Goal: Find specific page/section: Find specific page/section

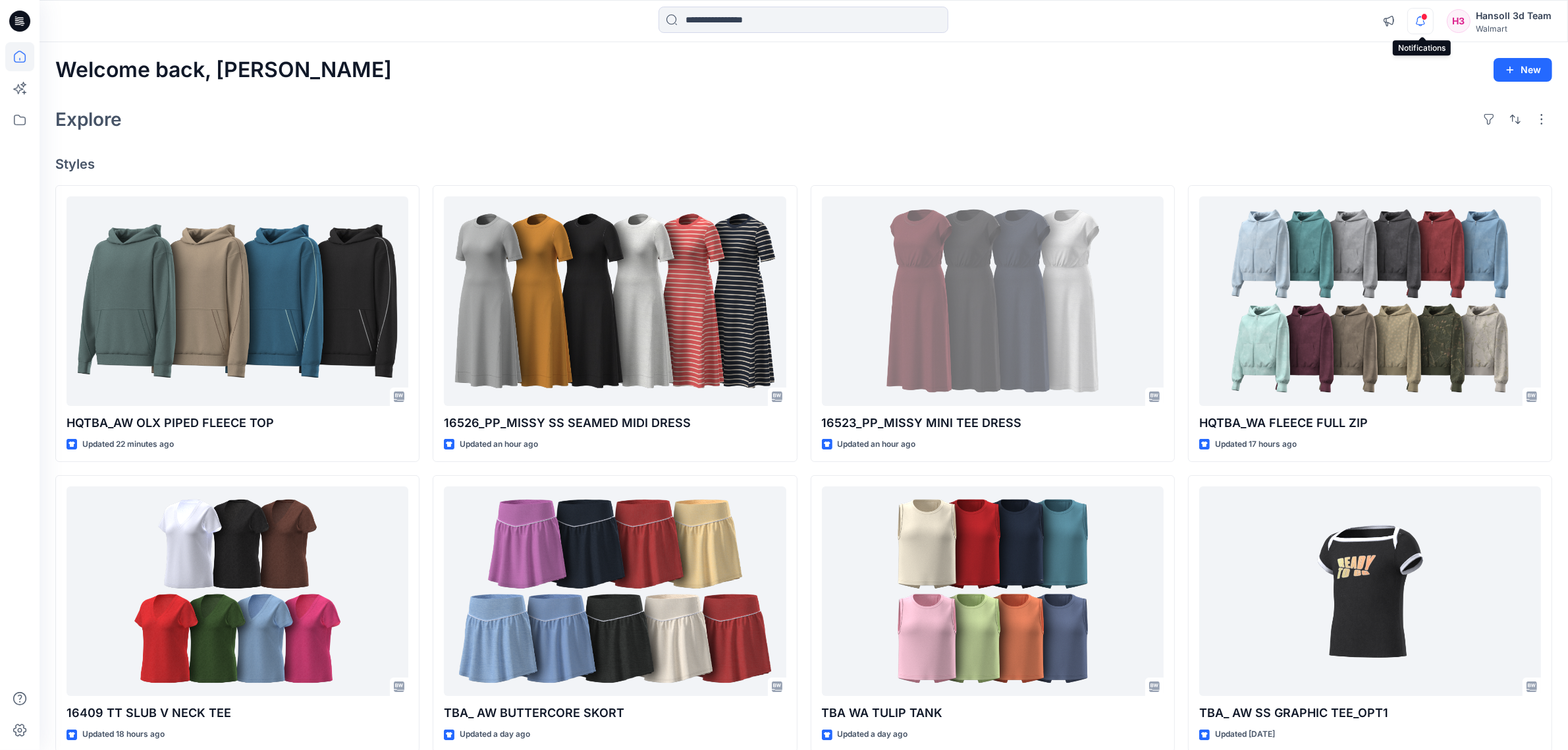
click at [1426, 27] on icon "button" at bounding box center [1420, 21] width 25 height 26
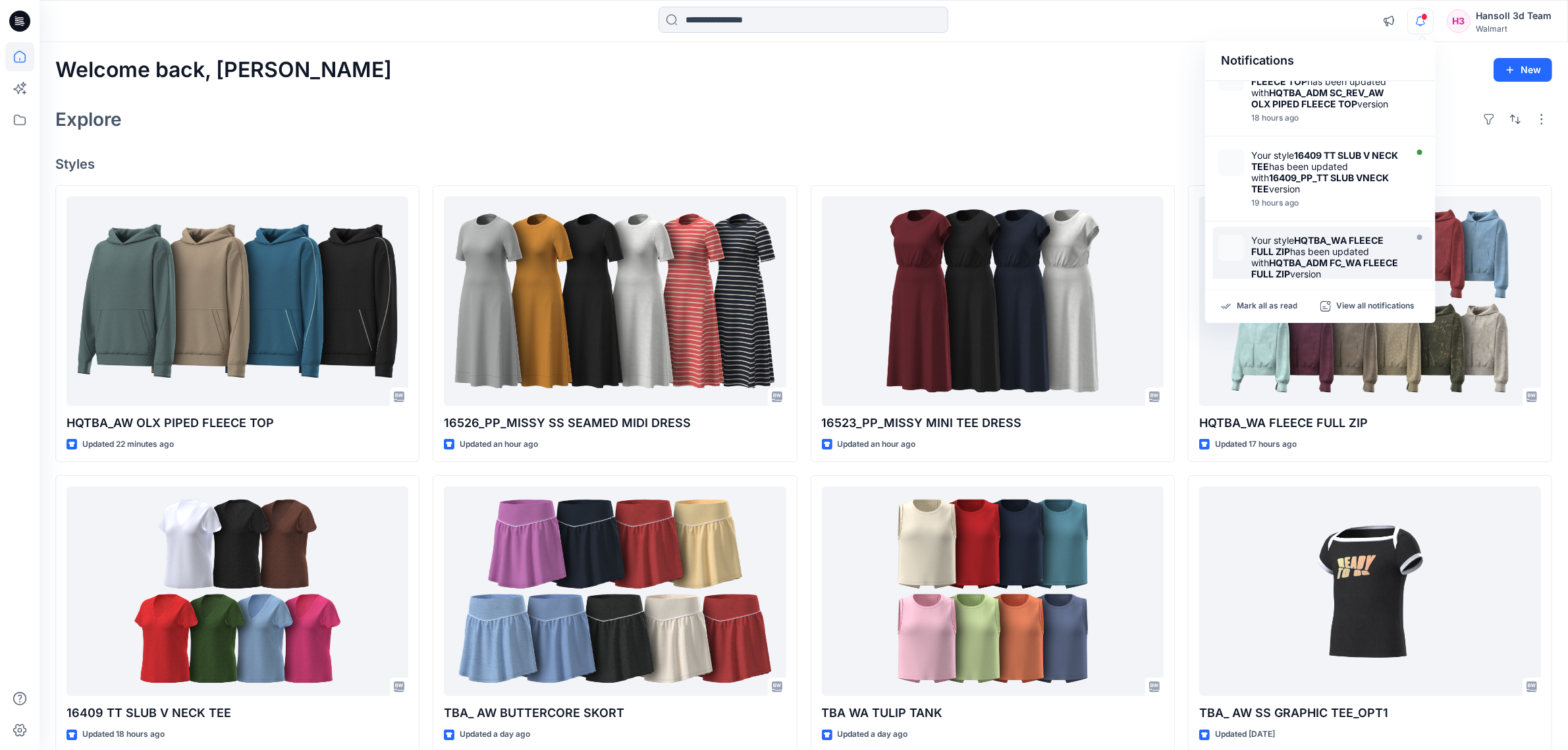
scroll to position [165, 0]
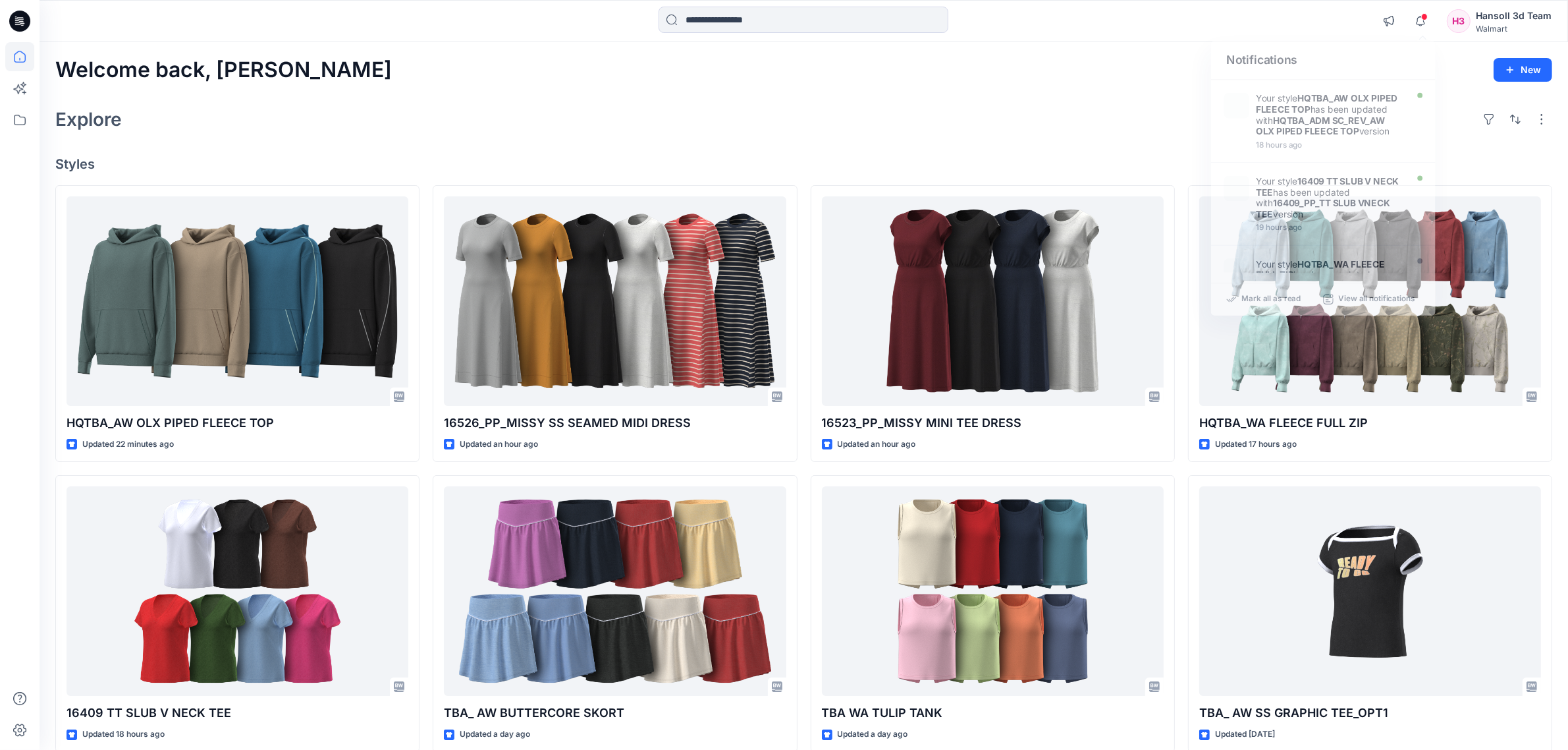
click at [1010, 106] on div "Explore" at bounding box center [803, 120] width 1496 height 32
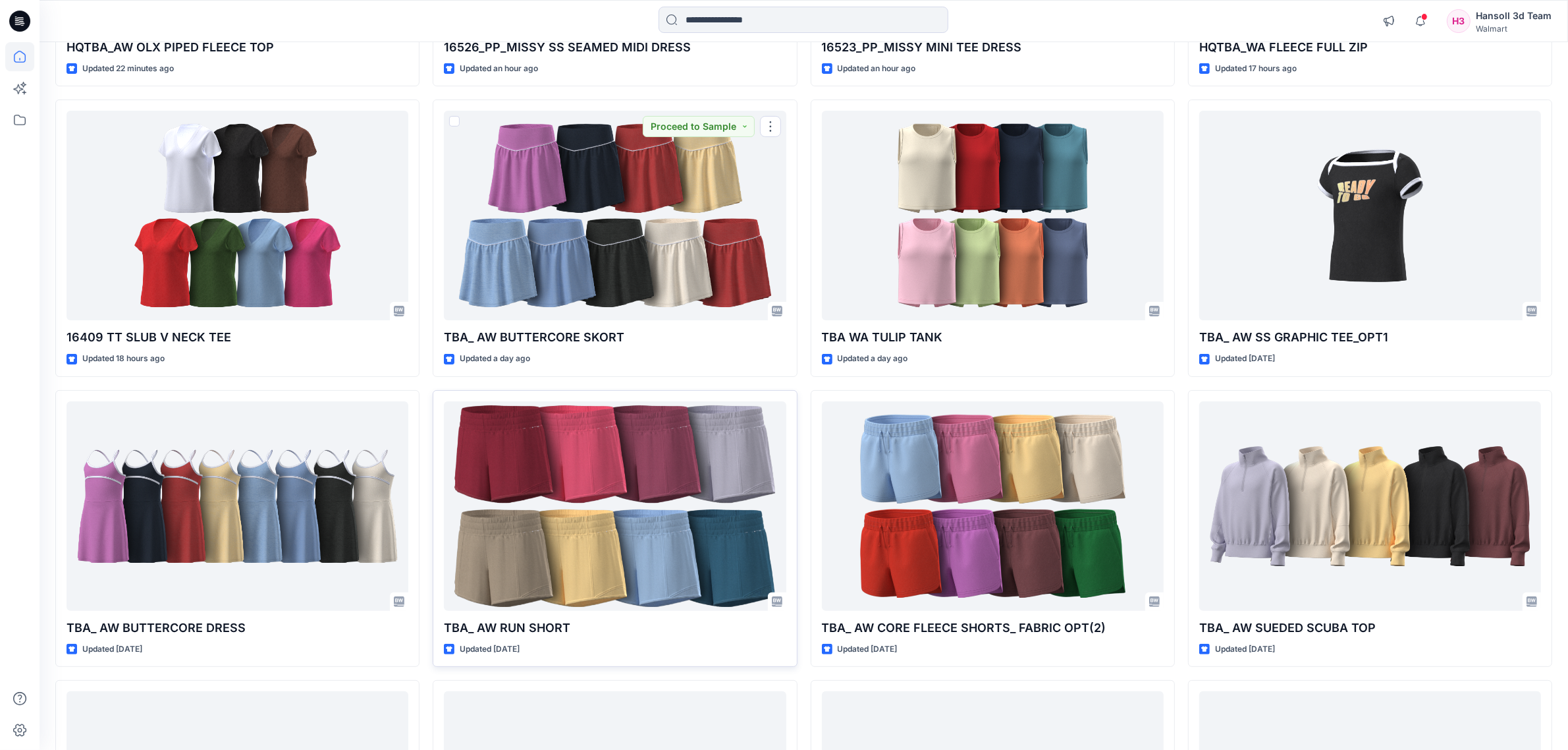
scroll to position [438, 0]
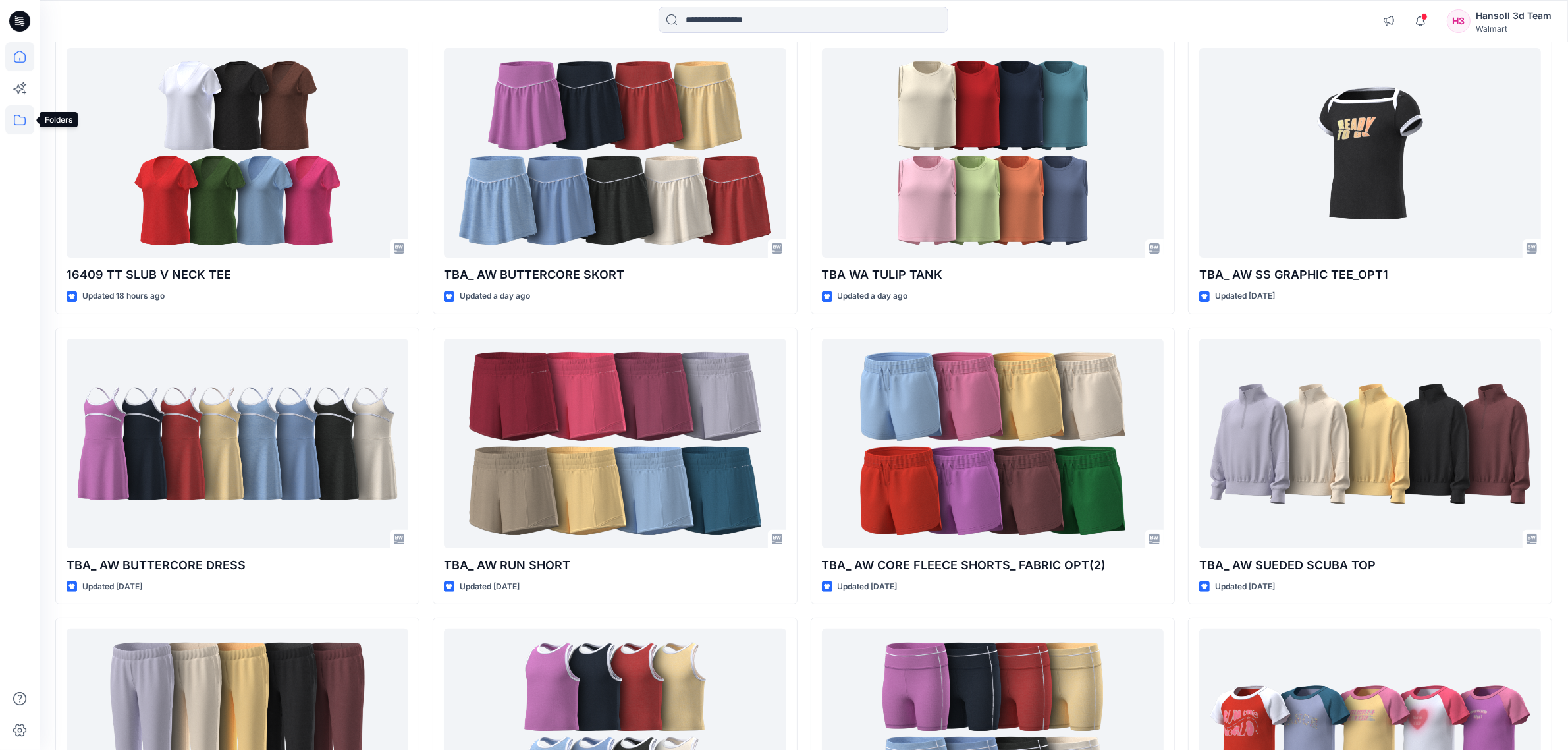
click at [27, 114] on icon at bounding box center [20, 120] width 29 height 29
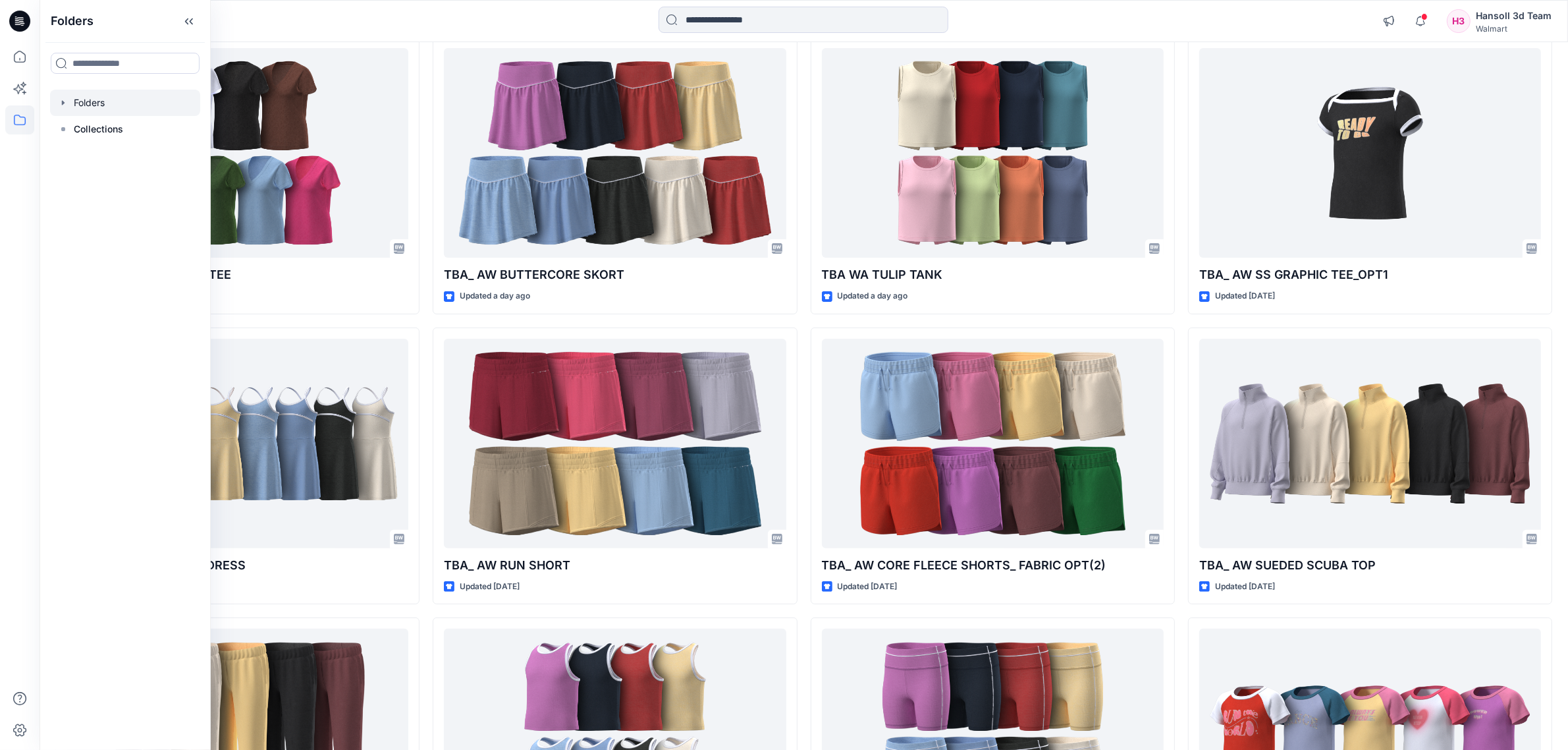
click at [104, 110] on div at bounding box center [124, 103] width 150 height 26
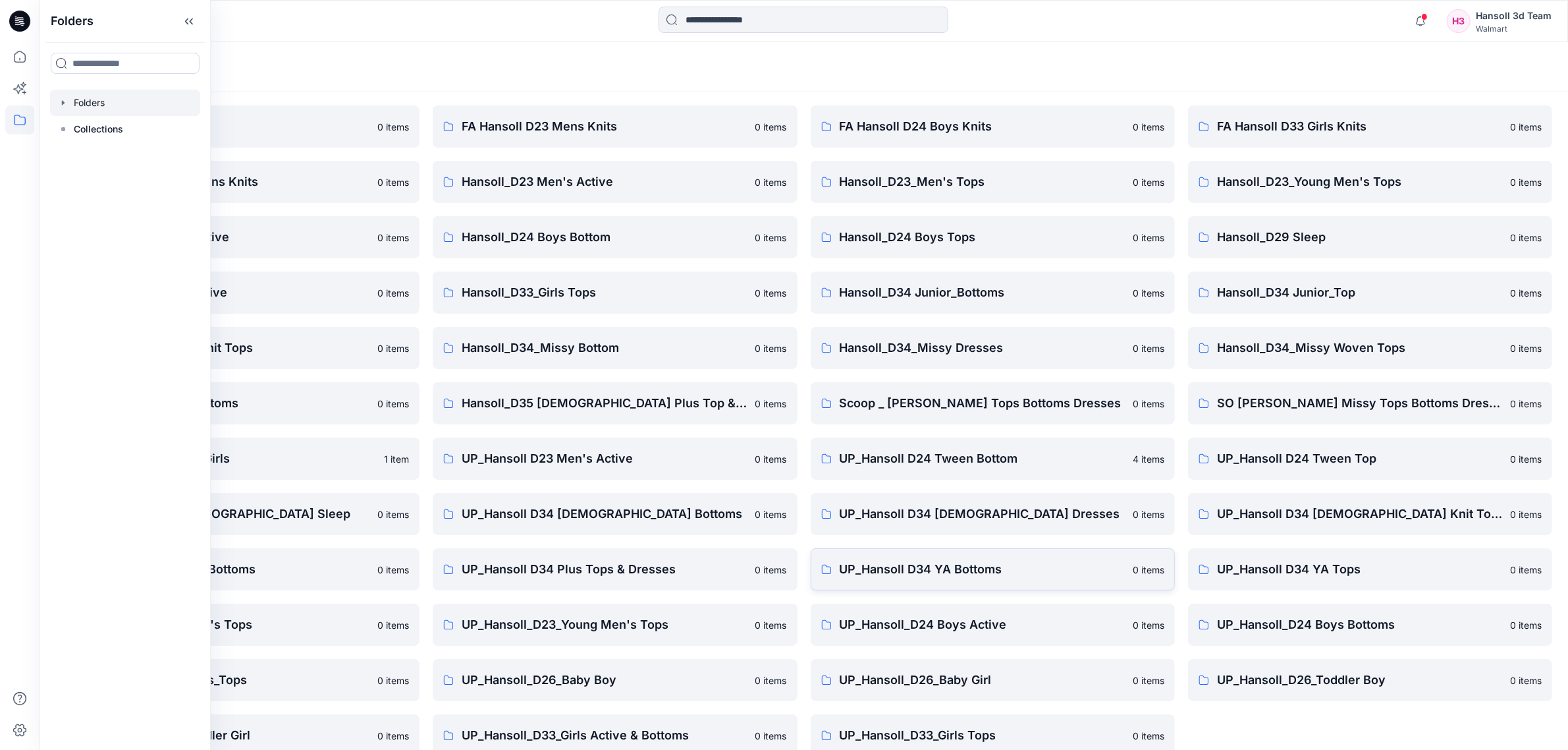
scroll to position [60, 0]
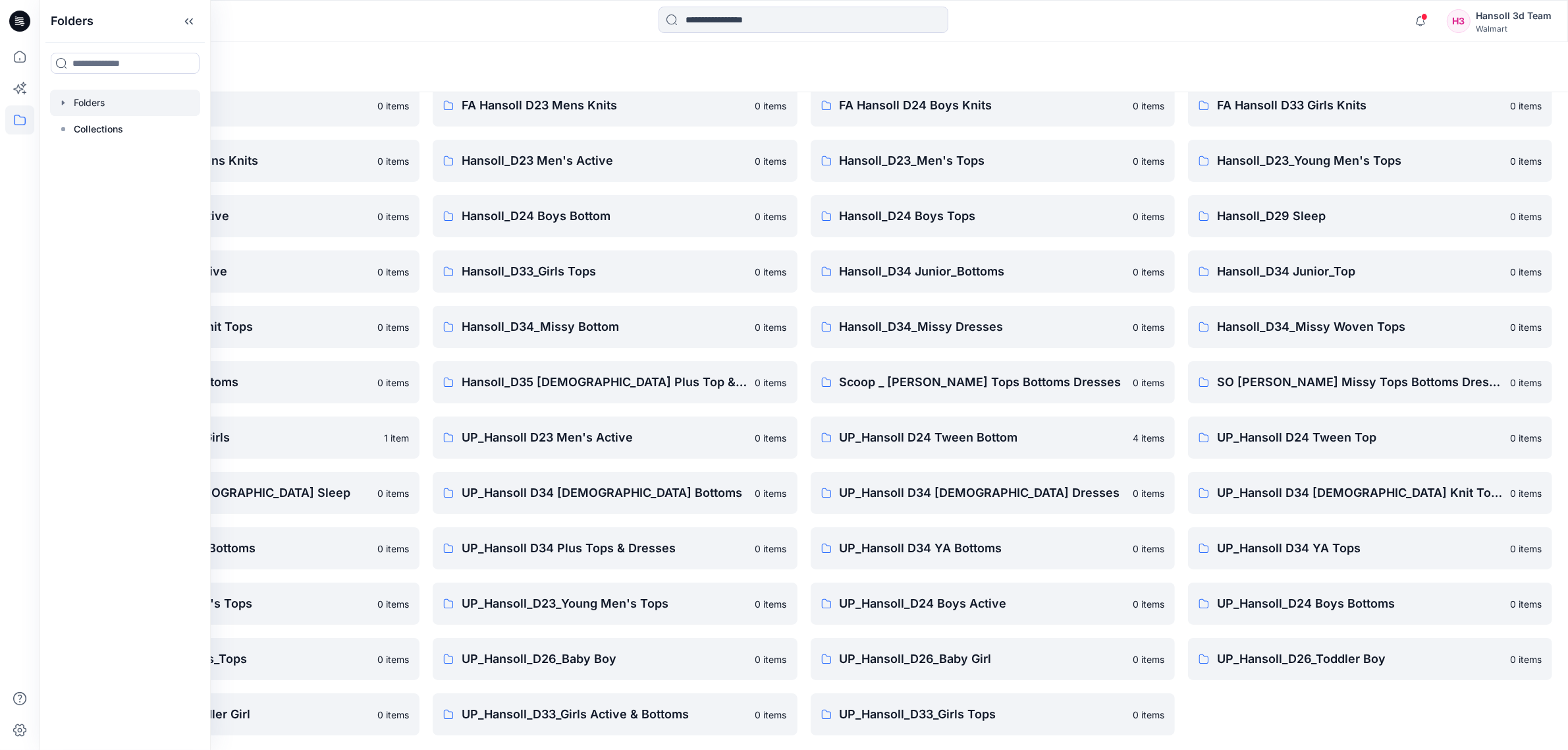
click at [1324, 722] on div "FA Hansoll D33 Girls Knits 0 items Hansoll_D23_Young Men's Tops 0 items Hansoll…" at bounding box center [1369, 409] width 364 height 651
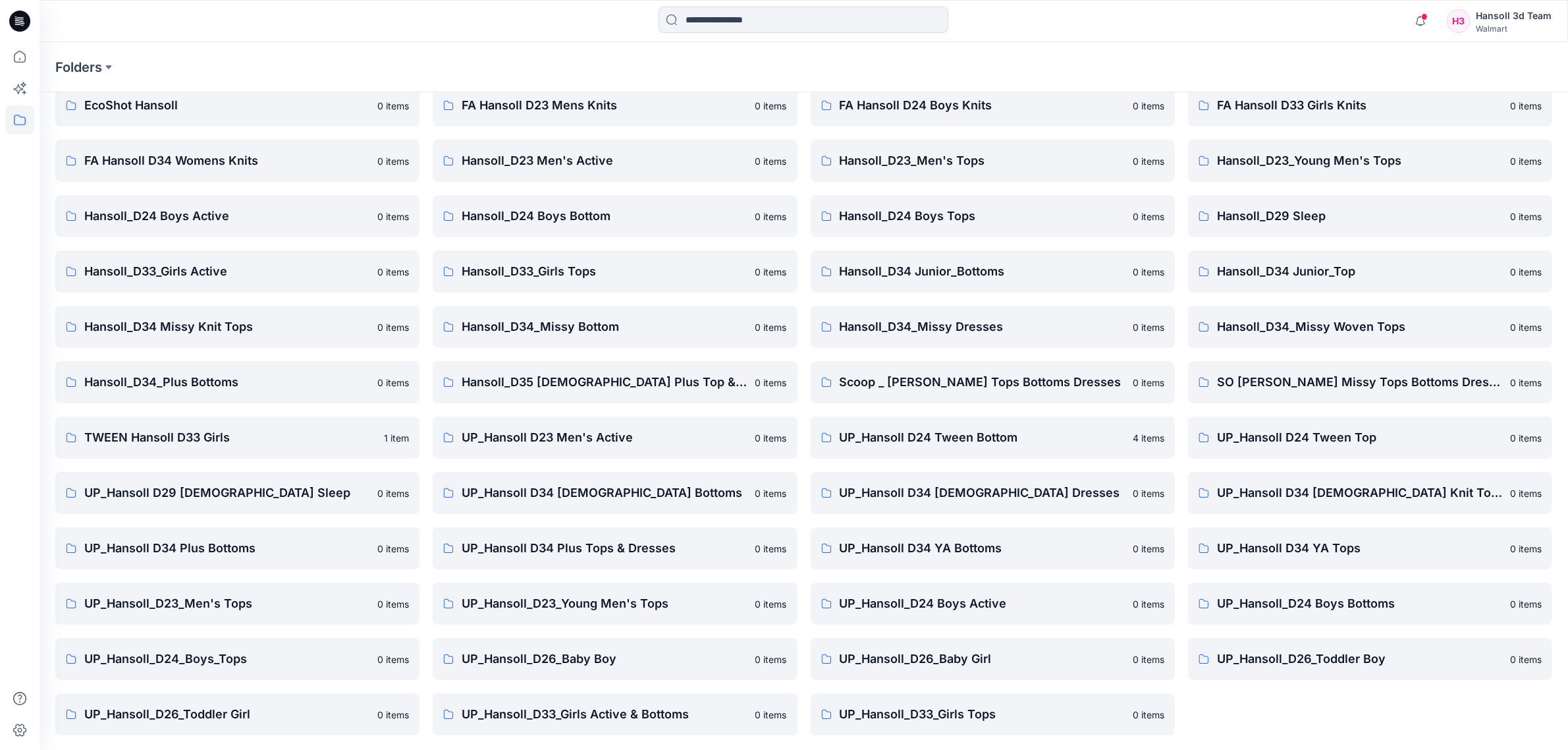
click at [1291, 723] on div "FA Hansoll D33 Girls Knits 0 items Hansoll_D23_Young Men's Tops 0 items Hansoll…" at bounding box center [1369, 409] width 364 height 651
click at [218, 669] on link "UP_Hansoll_D24_Boys_Tops 0 items" at bounding box center [237, 659] width 364 height 42
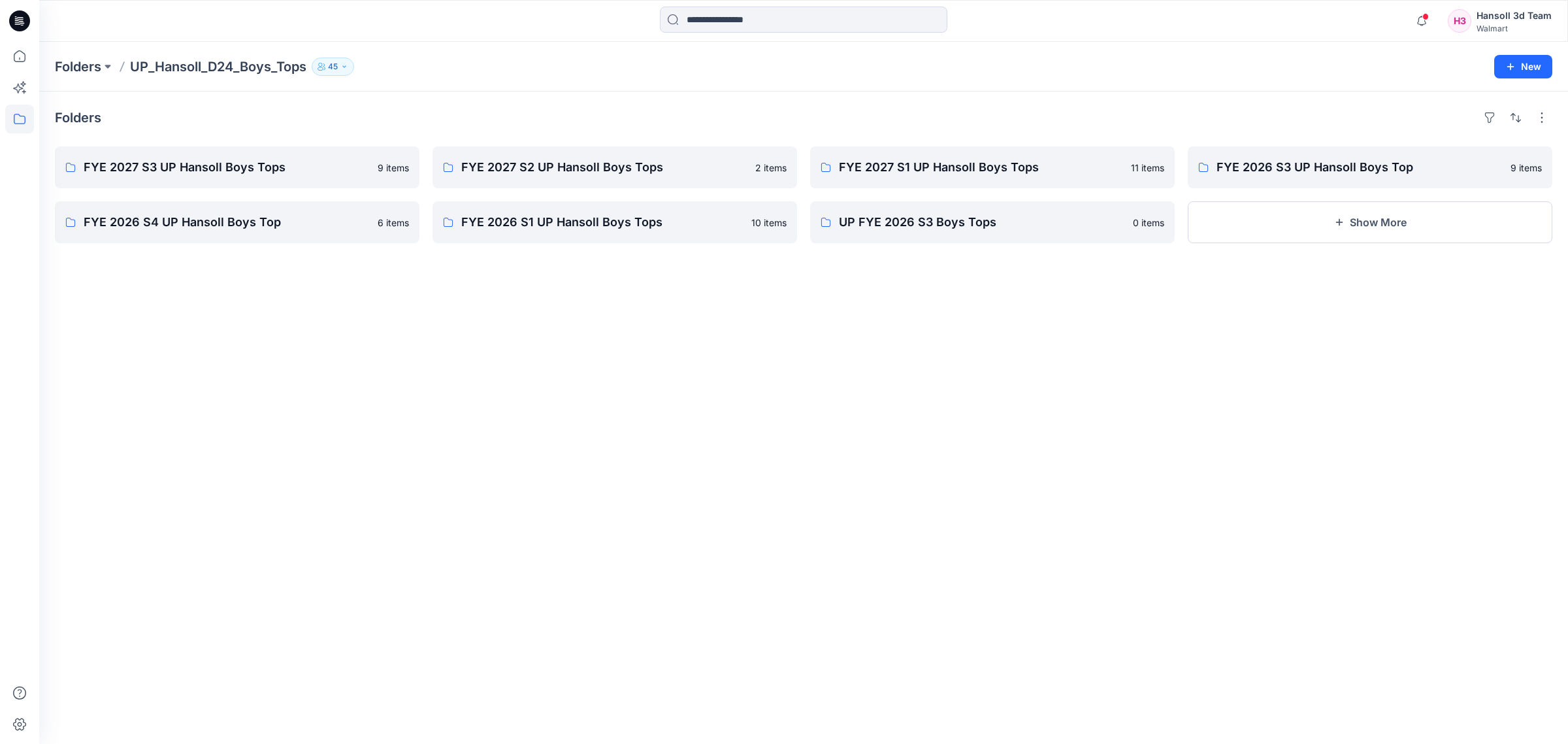
click at [661, 593] on div "Folders FYE 2027 S3 UP Hansoll Boys Tops 9 items FYE 2026 S4 UP Hansoll Boys To…" at bounding box center [804, 418] width 1529 height 652
click at [836, 413] on div "Folders FYE 2027 S3 UP Hansoll Boys Tops 9 items FYE 2026 S4 UP Hansoll Boys To…" at bounding box center [804, 418] width 1529 height 652
click at [1376, 170] on p "FYE 2026 S3 UP Hansoll Boys Top" at bounding box center [1369, 167] width 305 height 19
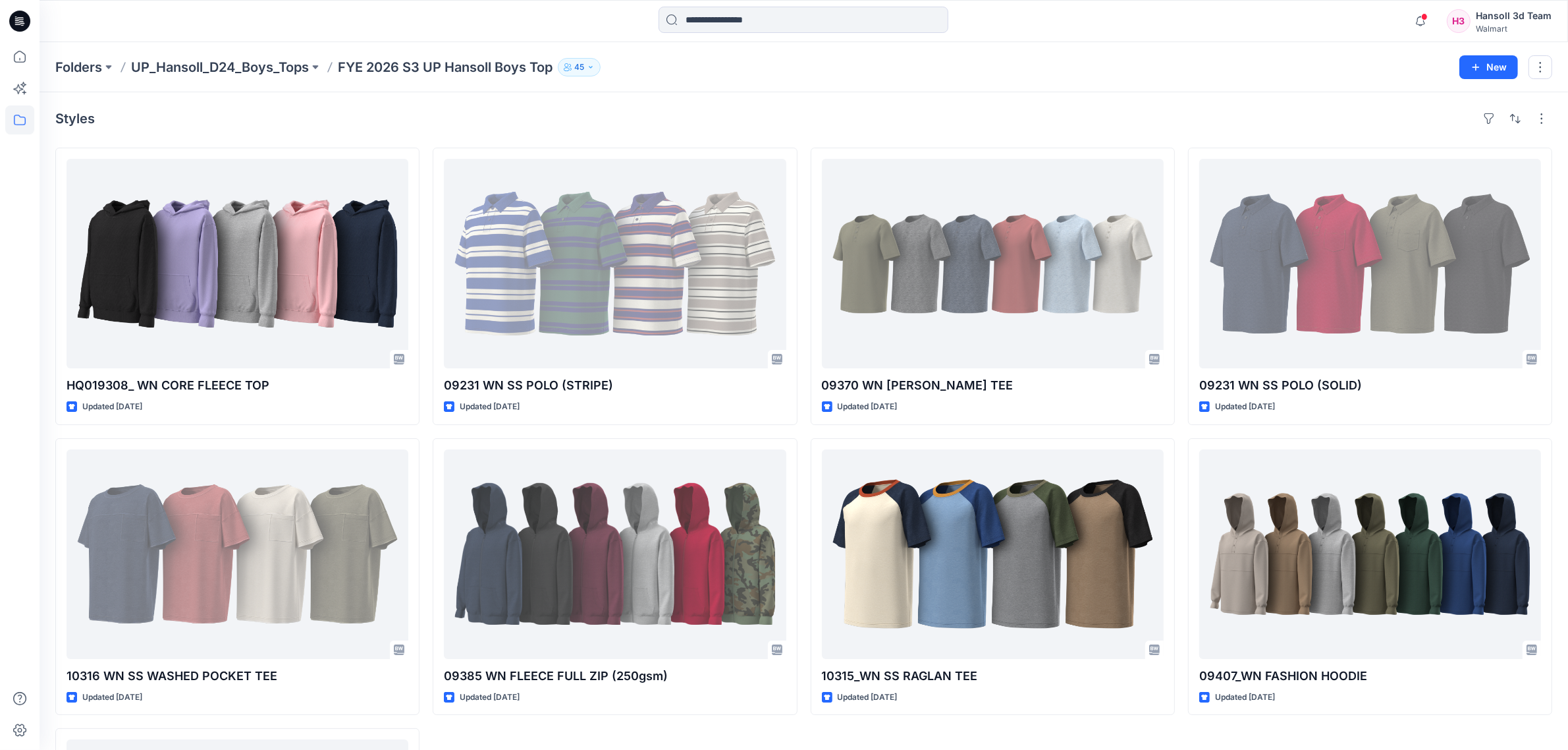
click at [802, 441] on div "HQ019308_ WN CORE FLEECE TOP Updated [DATE] 10316 WN SS WASHED POCKET TEE Updat…" at bounding box center [803, 577] width 1496 height 857
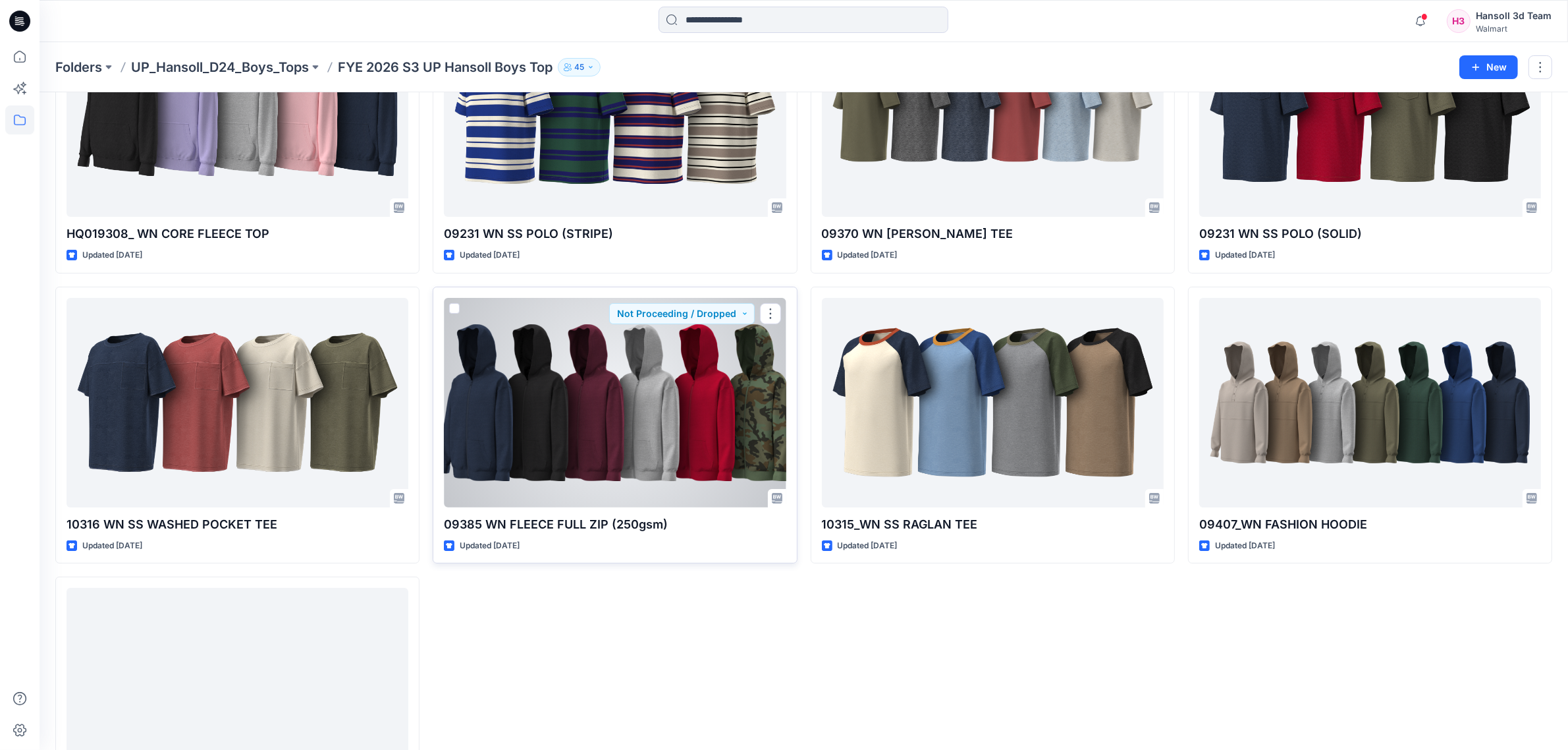
scroll to position [271, 0]
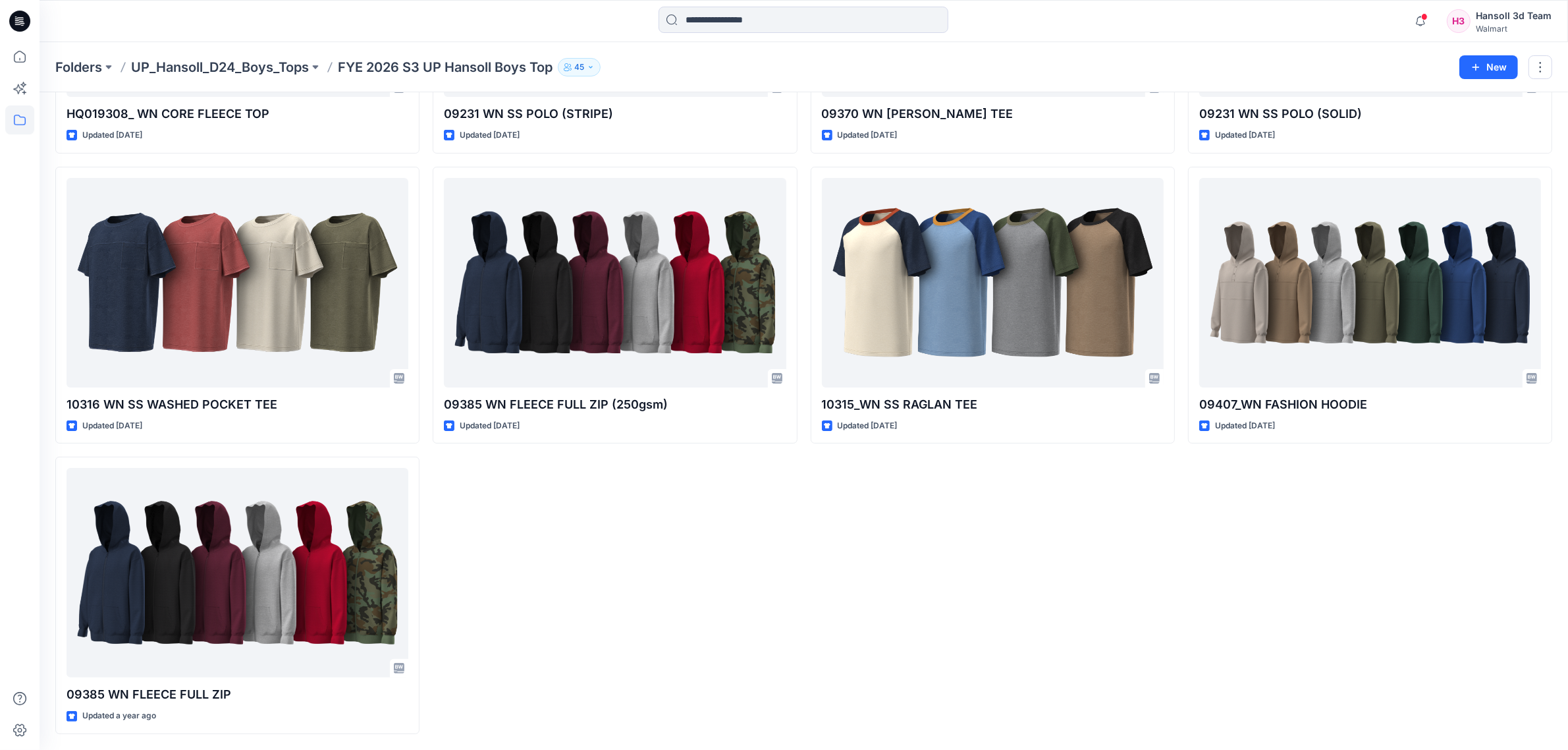
click at [849, 667] on div "09370 WN [PERSON_NAME] TEE Updated [DATE] 10315_WN SS [PERSON_NAME] Updated [DA…" at bounding box center [993, 305] width 364 height 857
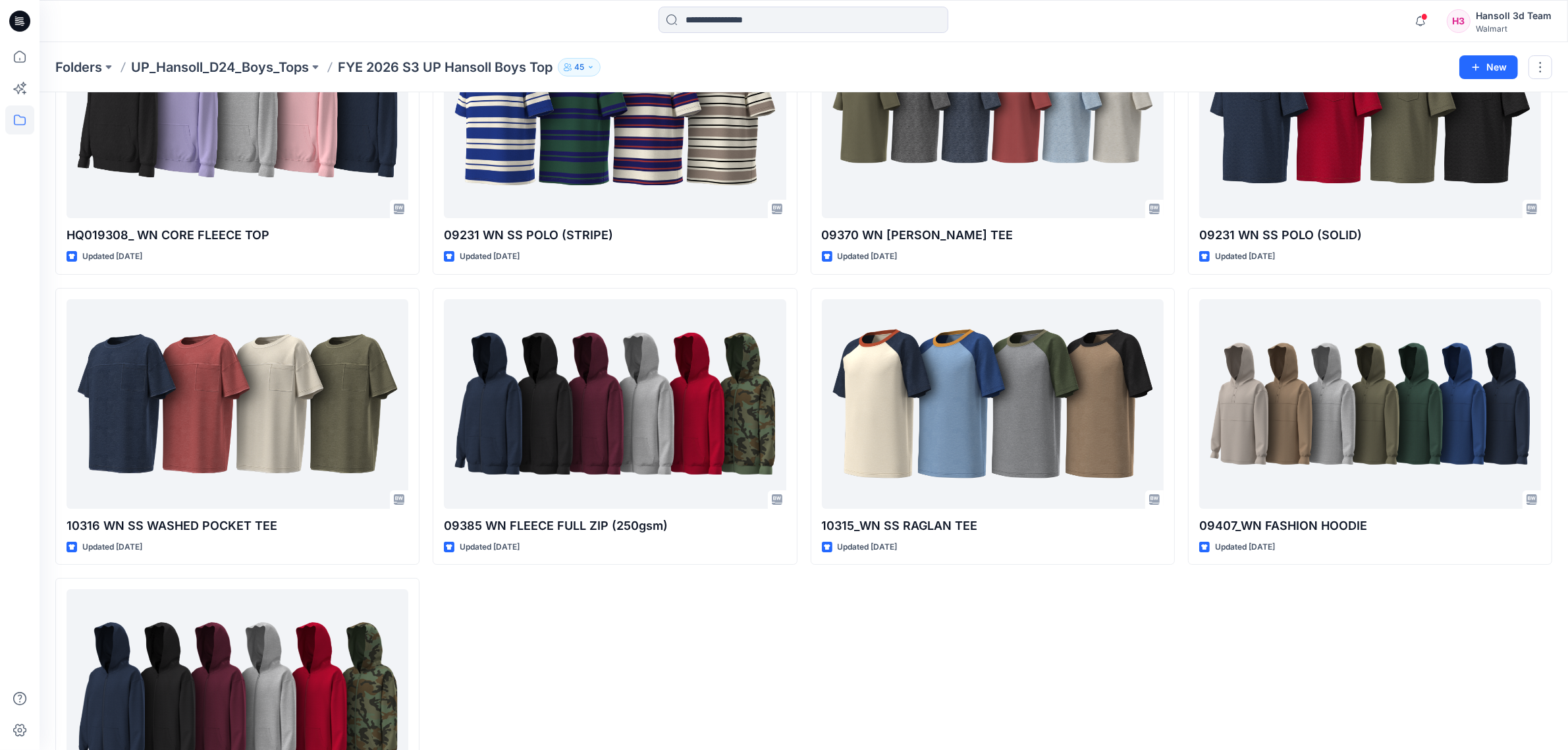
scroll to position [165, 0]
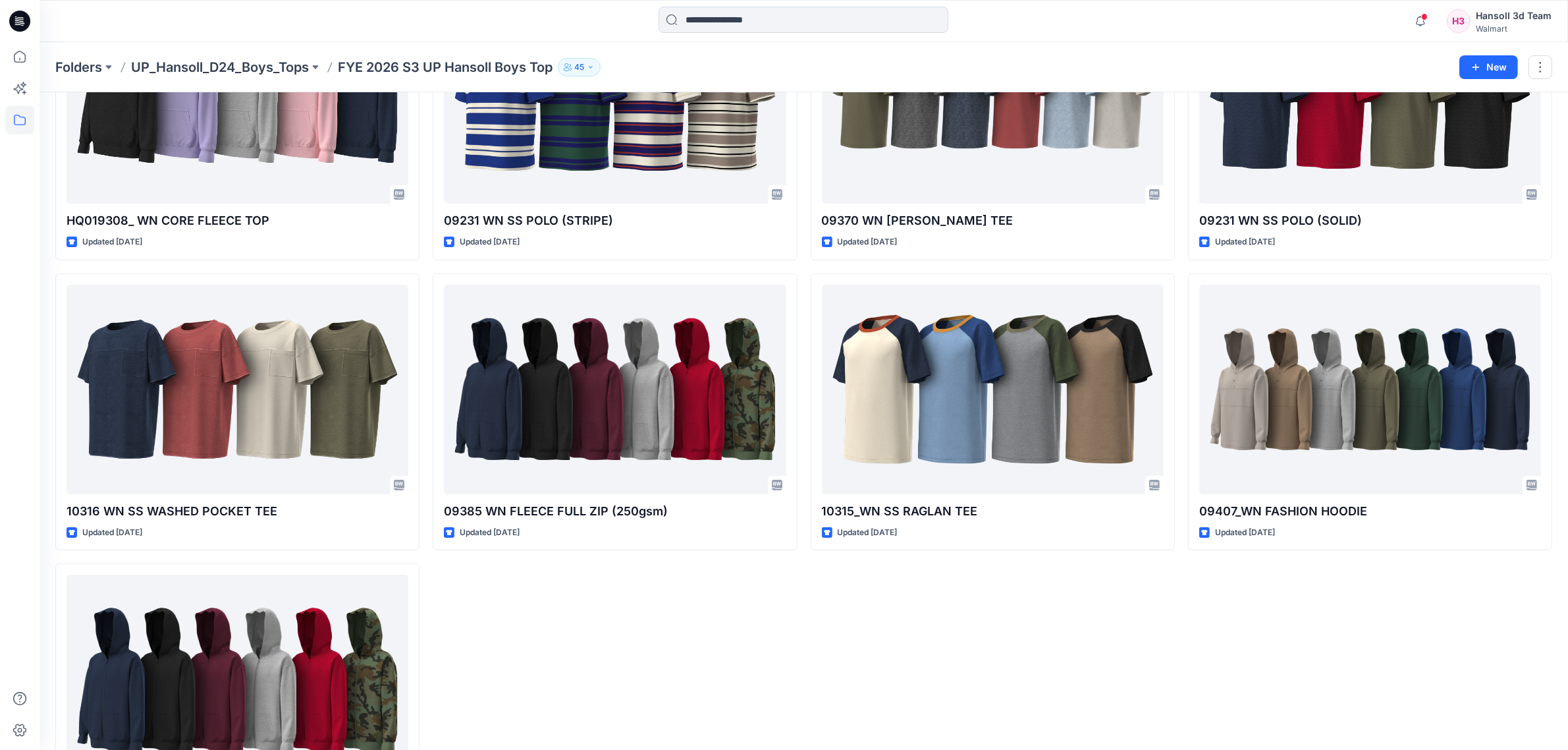
click at [915, 697] on div "09370 WN [PERSON_NAME] TEE Updated [DATE] 10315_WN SS [PERSON_NAME] Updated [DA…" at bounding box center [993, 412] width 364 height 857
click at [968, 695] on div "09370 WN [PERSON_NAME] TEE Updated [DATE] 10315_WN SS [PERSON_NAME] Updated [DA…" at bounding box center [993, 412] width 364 height 857
click at [971, 687] on div "09370 WN [PERSON_NAME] TEE Updated [DATE] 10315_WN SS [PERSON_NAME] Updated [DA…" at bounding box center [993, 412] width 364 height 857
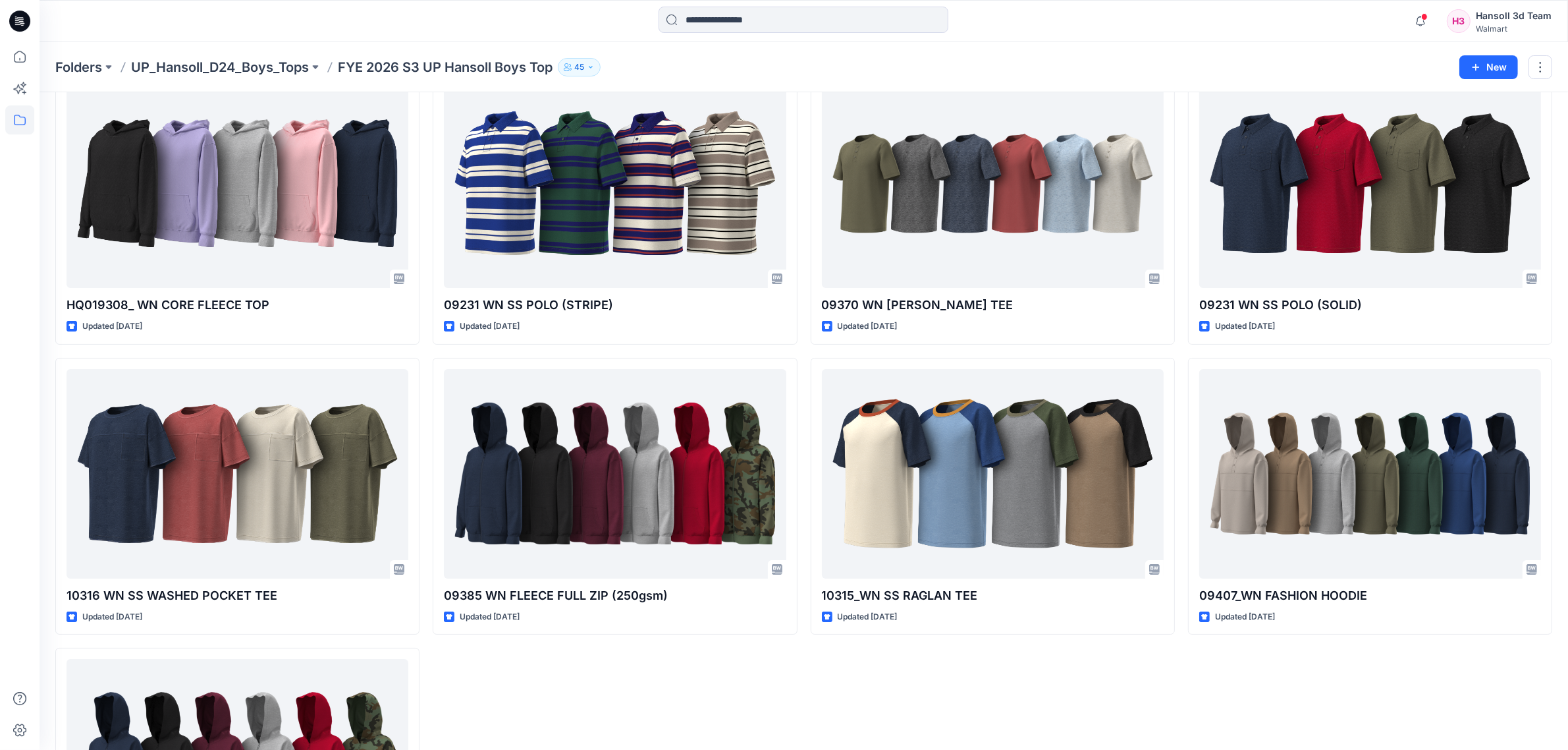
scroll to position [0, 0]
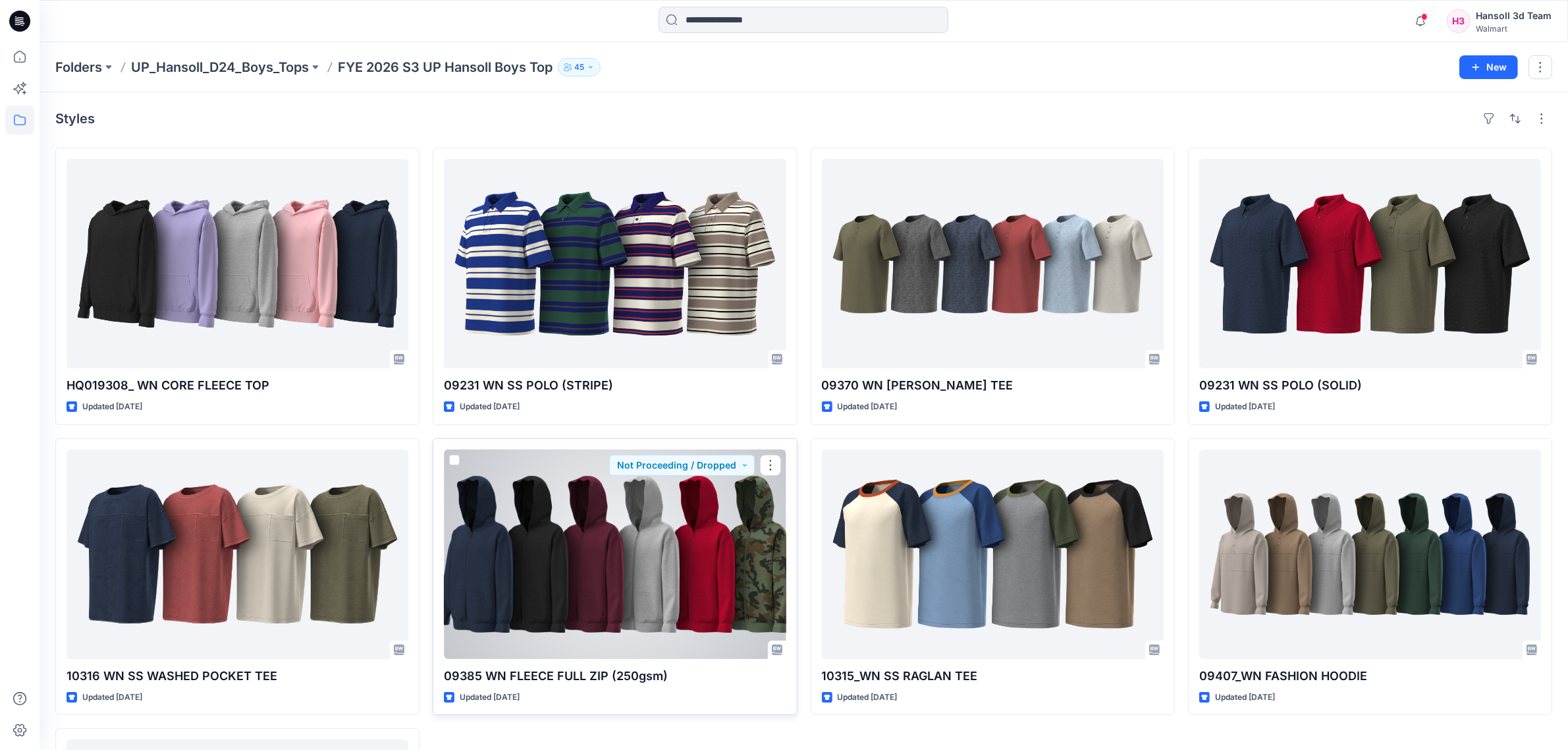
click at [725, 595] on div at bounding box center [614, 554] width 342 height 209
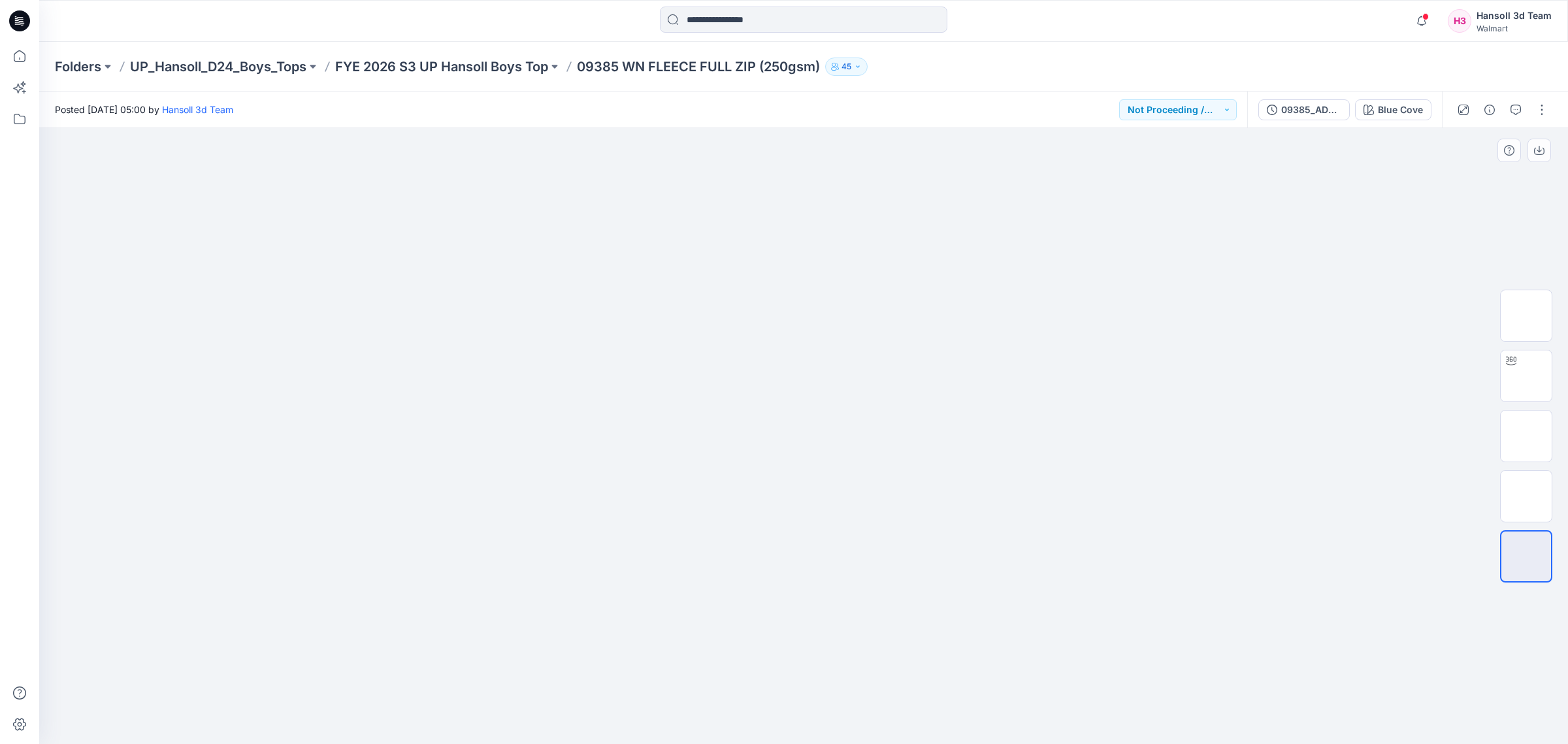
click at [779, 240] on img at bounding box center [803, 240] width 653 height 0
click at [1491, 116] on button "button" at bounding box center [1490, 109] width 21 height 21
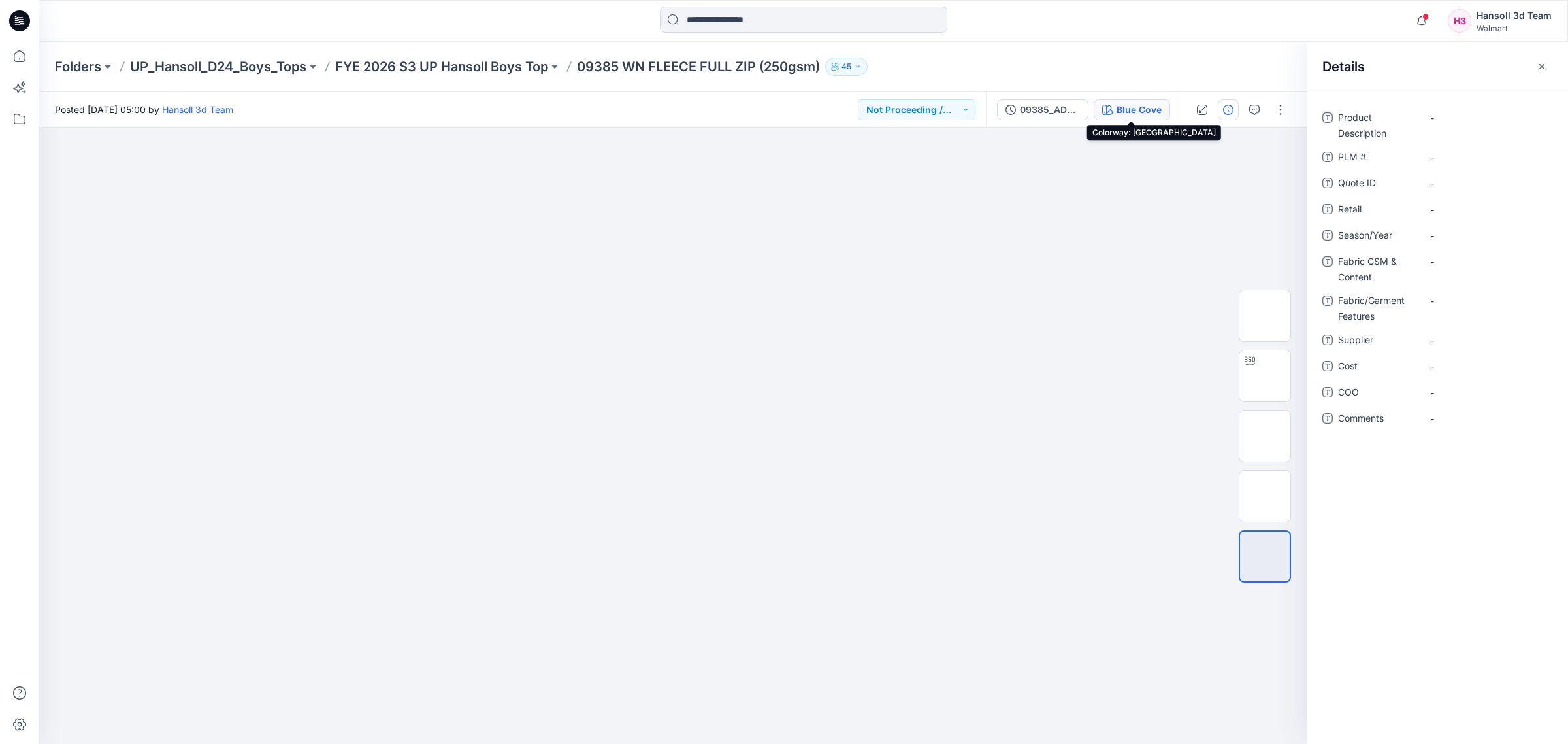
click at [1139, 103] on div "Blue Cove" at bounding box center [1139, 109] width 45 height 14
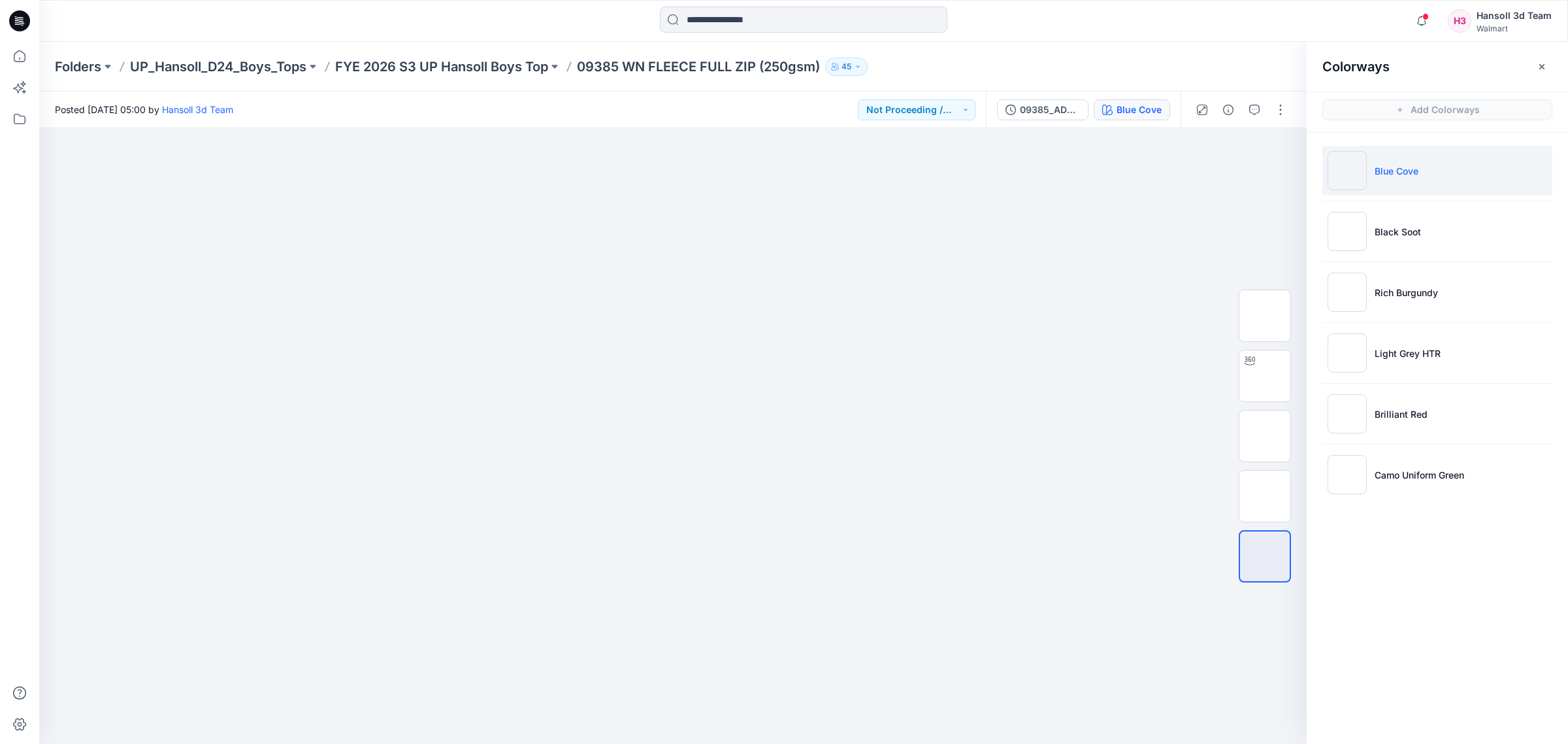
click at [1477, 674] on div "Colorways Add Colorways Blue Cove Black Soot Rich Burgundy Light Grey HTR Brill…" at bounding box center [1437, 393] width 262 height 702
click at [1395, 611] on div "Colorways Add Colorways Blue Cove Black Soot Rich Burgundy Light Grey HTR Brill…" at bounding box center [1437, 393] width 262 height 702
click at [1265, 376] on img at bounding box center [1265, 376] width 0 height 0
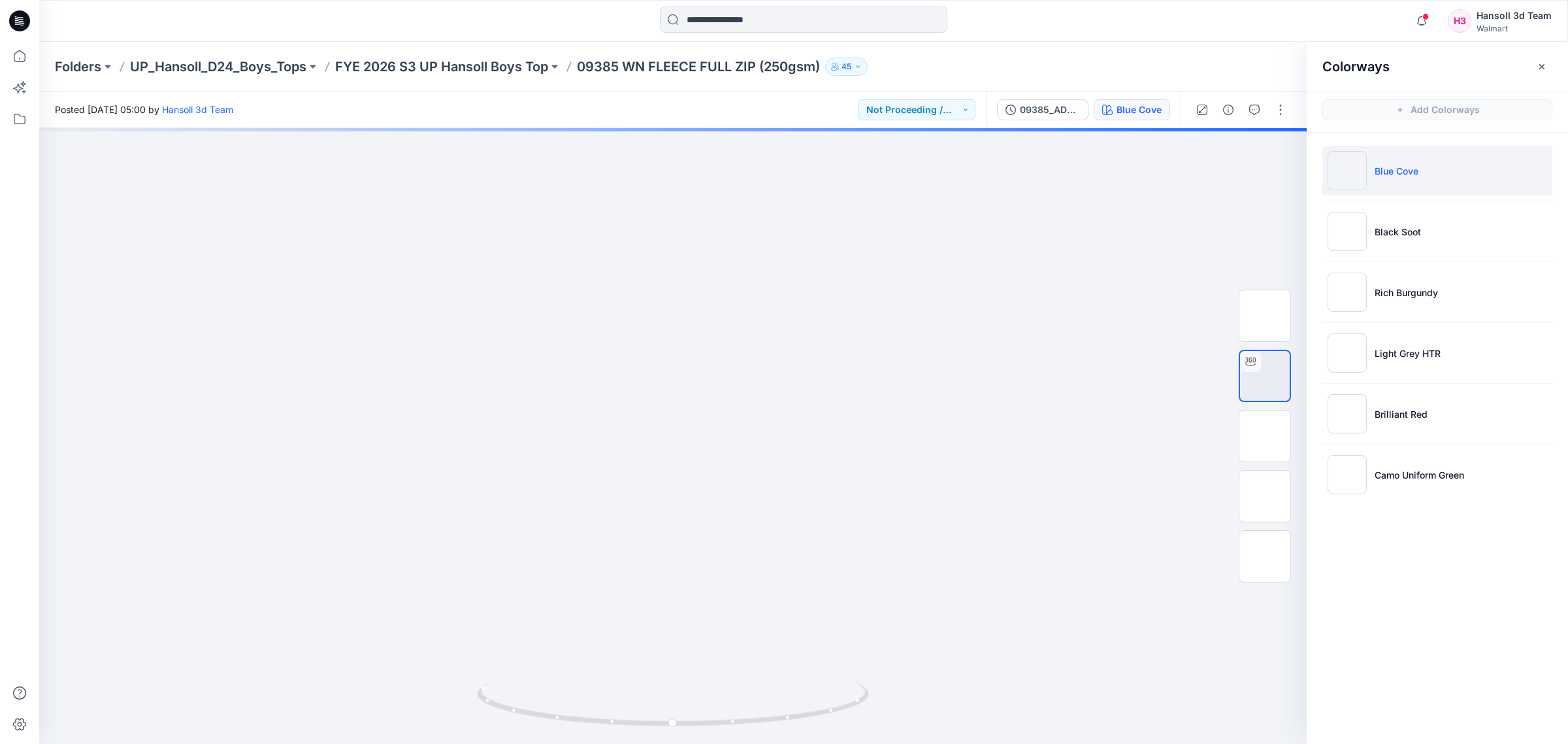
click at [1426, 641] on div "Colorways Add Colorways Blue Cove Black Soot Rich Burgundy Light Grey HTR Brill…" at bounding box center [1437, 393] width 262 height 702
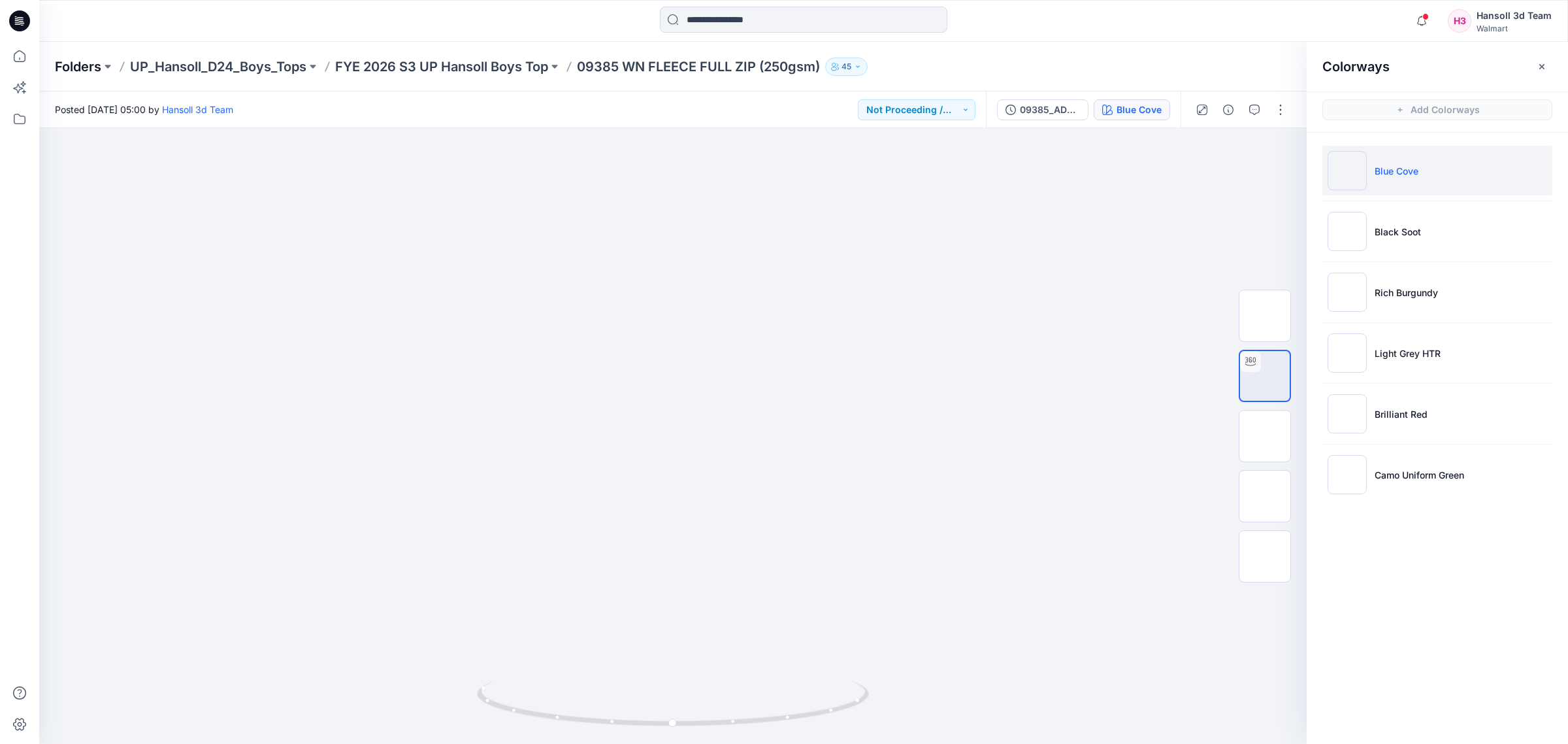
click at [85, 60] on p "Folders" at bounding box center [78, 67] width 47 height 19
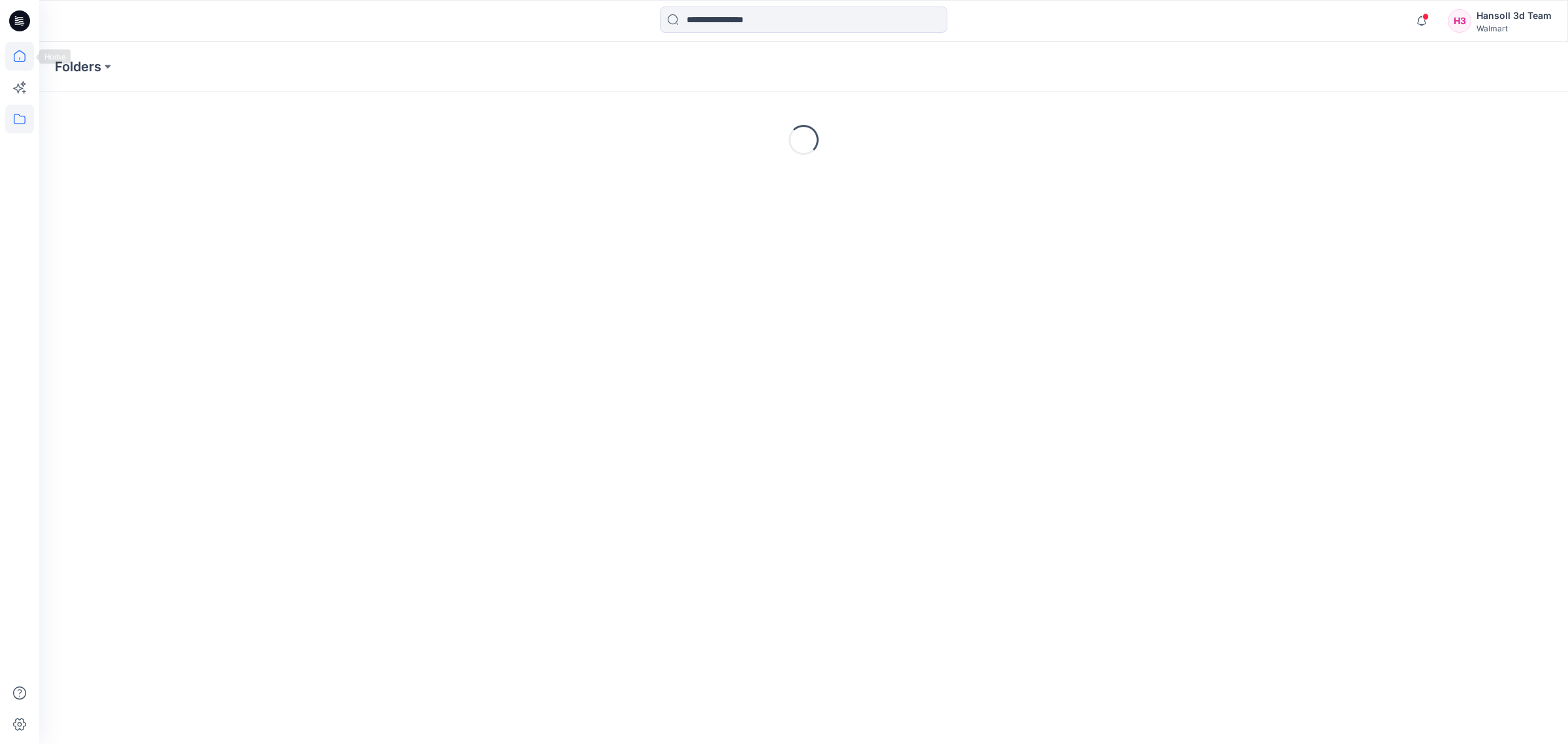
click at [8, 52] on icon at bounding box center [20, 56] width 29 height 29
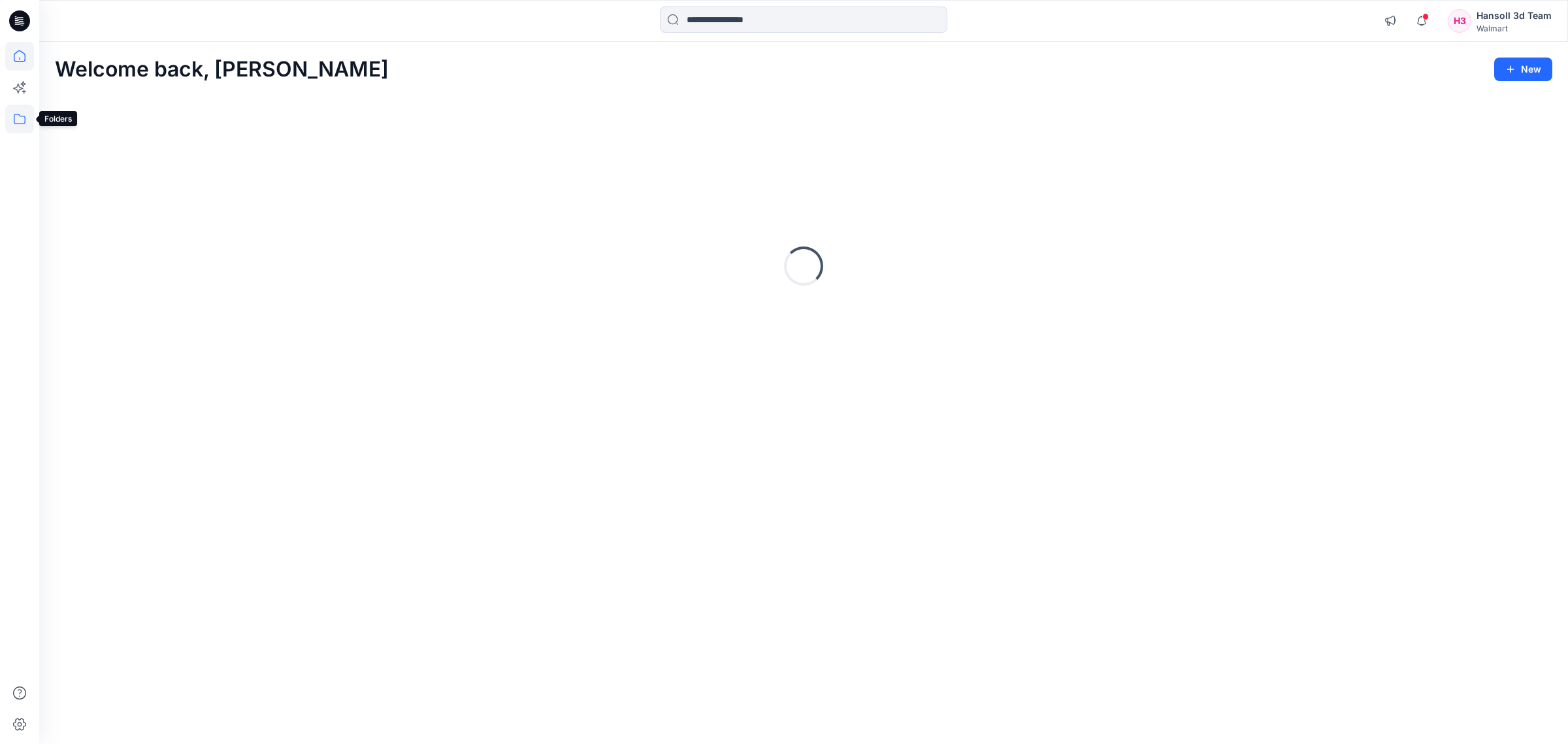
click at [21, 125] on icon at bounding box center [20, 119] width 29 height 29
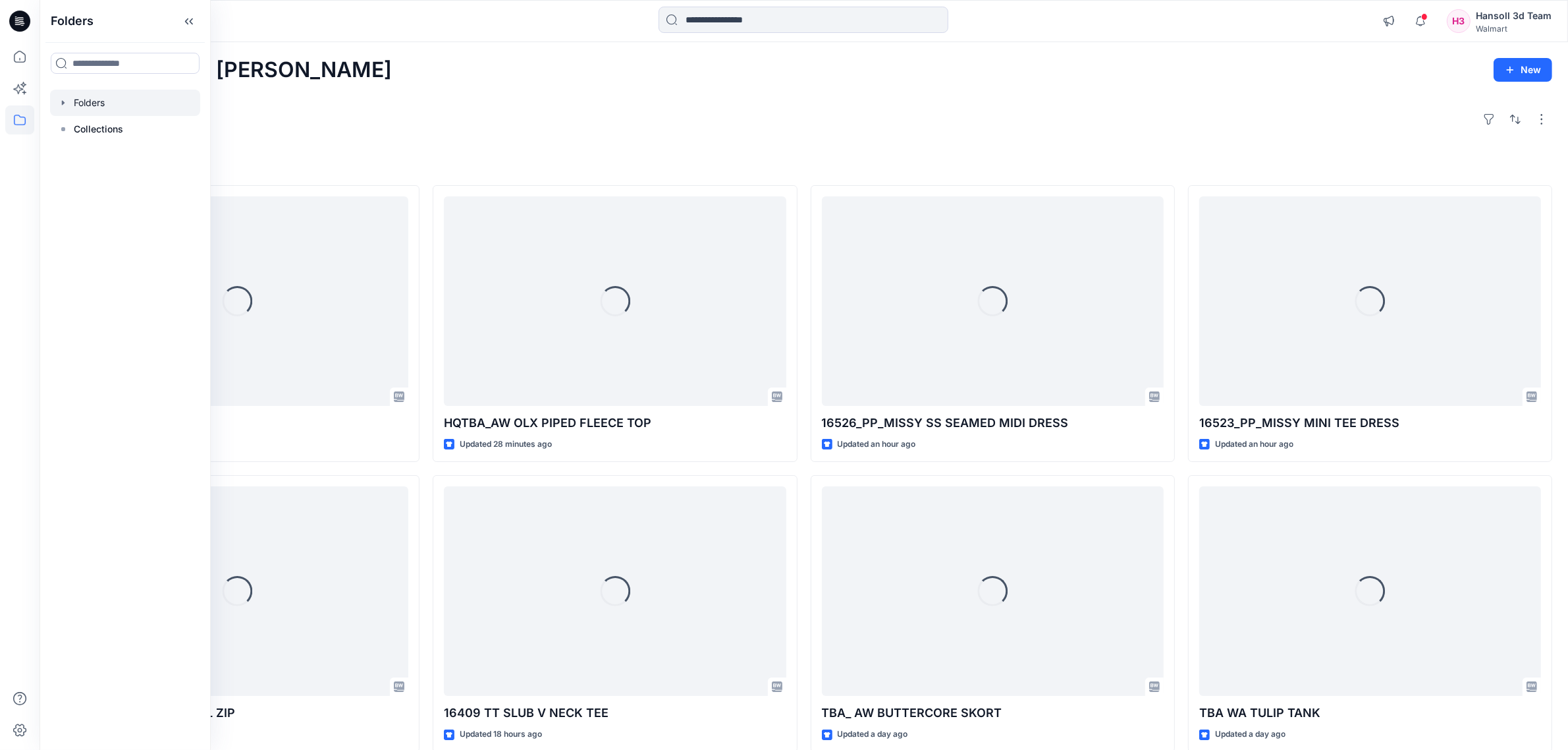
click at [89, 106] on div at bounding box center [124, 103] width 150 height 26
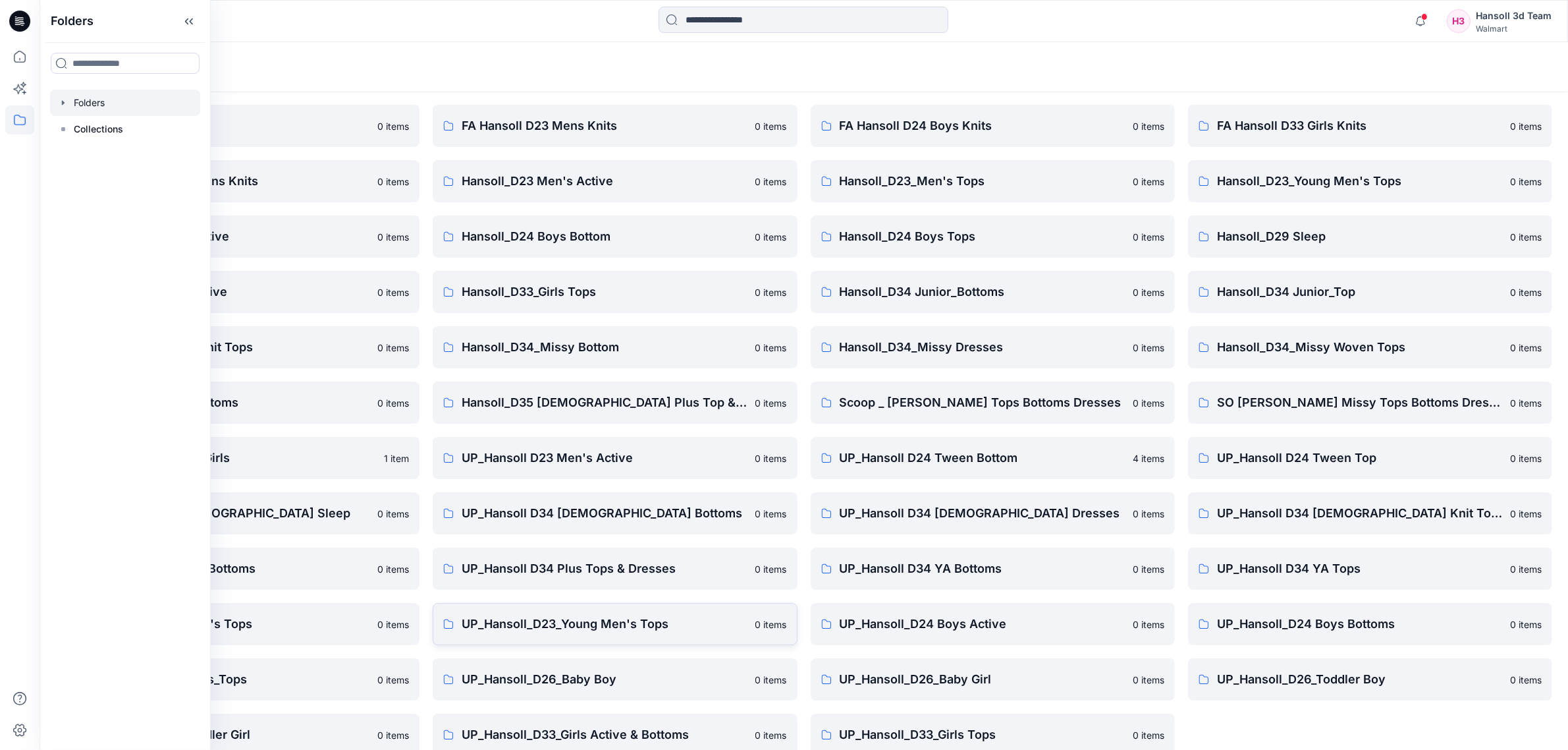
scroll to position [60, 0]
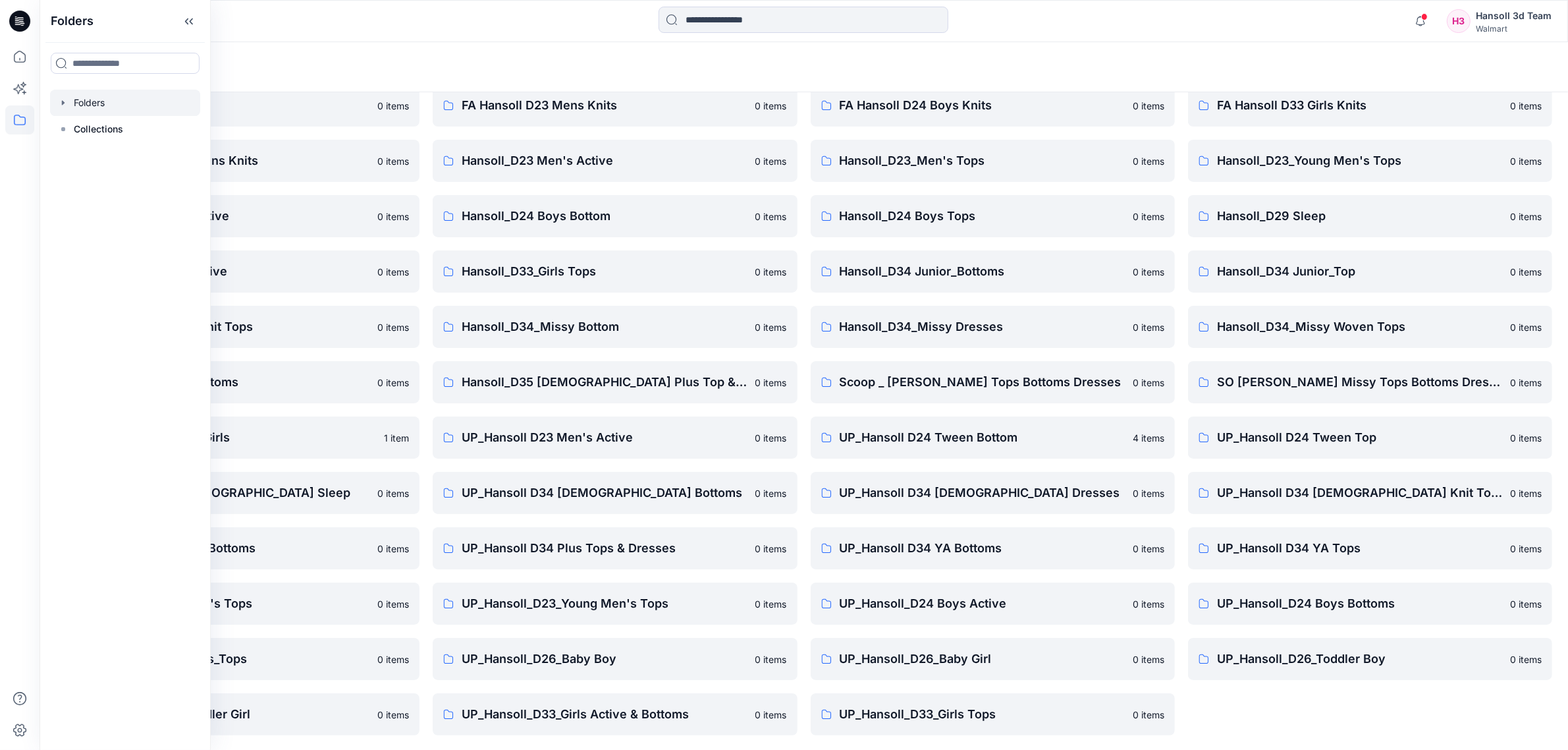
click at [1267, 728] on div "FA Hansoll D33 Girls Knits 0 items Hansoll_D23_Young Men's Tops 0 items Hansoll…" at bounding box center [1369, 409] width 364 height 651
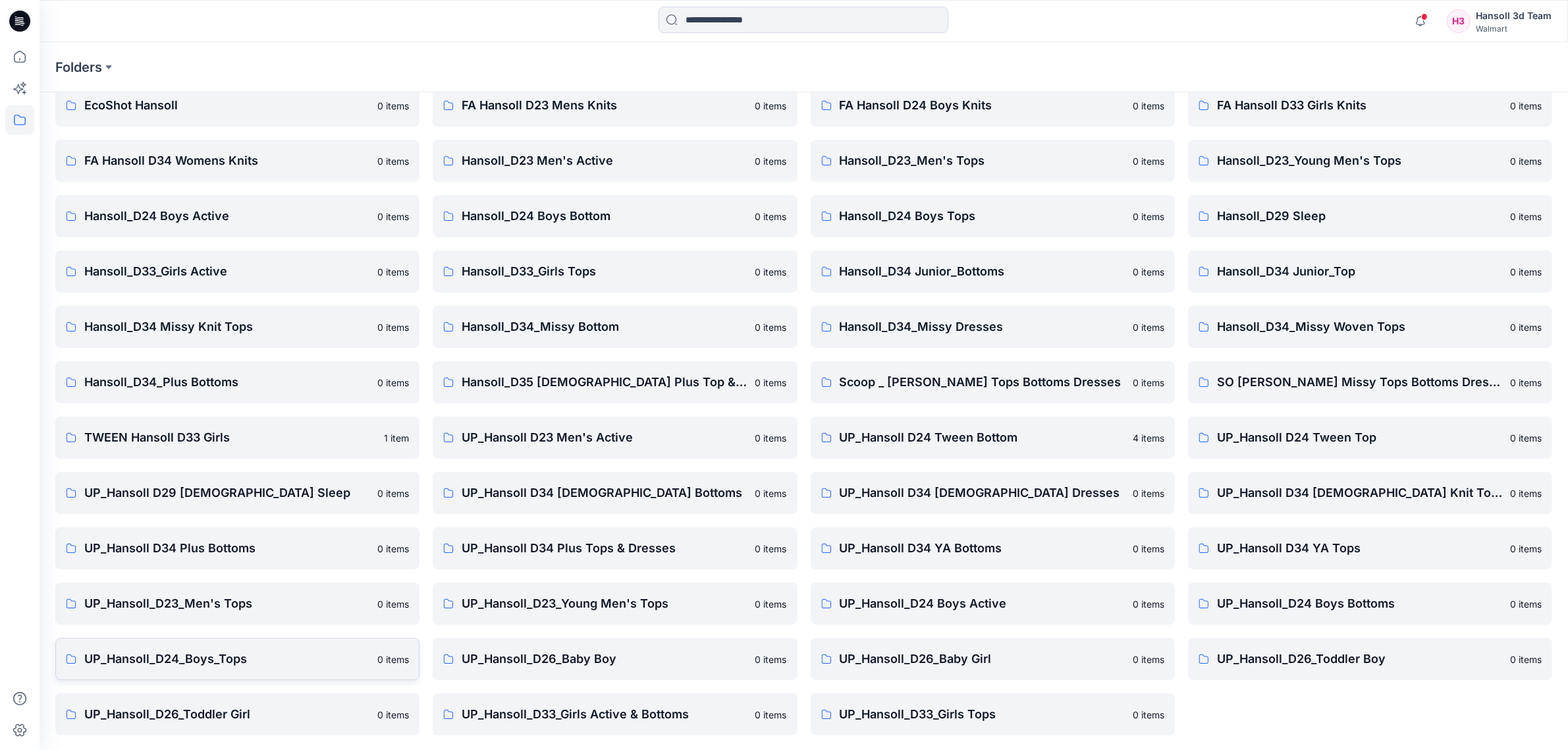
click at [346, 660] on p "UP_Hansoll_D24_Boys_Tops" at bounding box center [226, 659] width 285 height 19
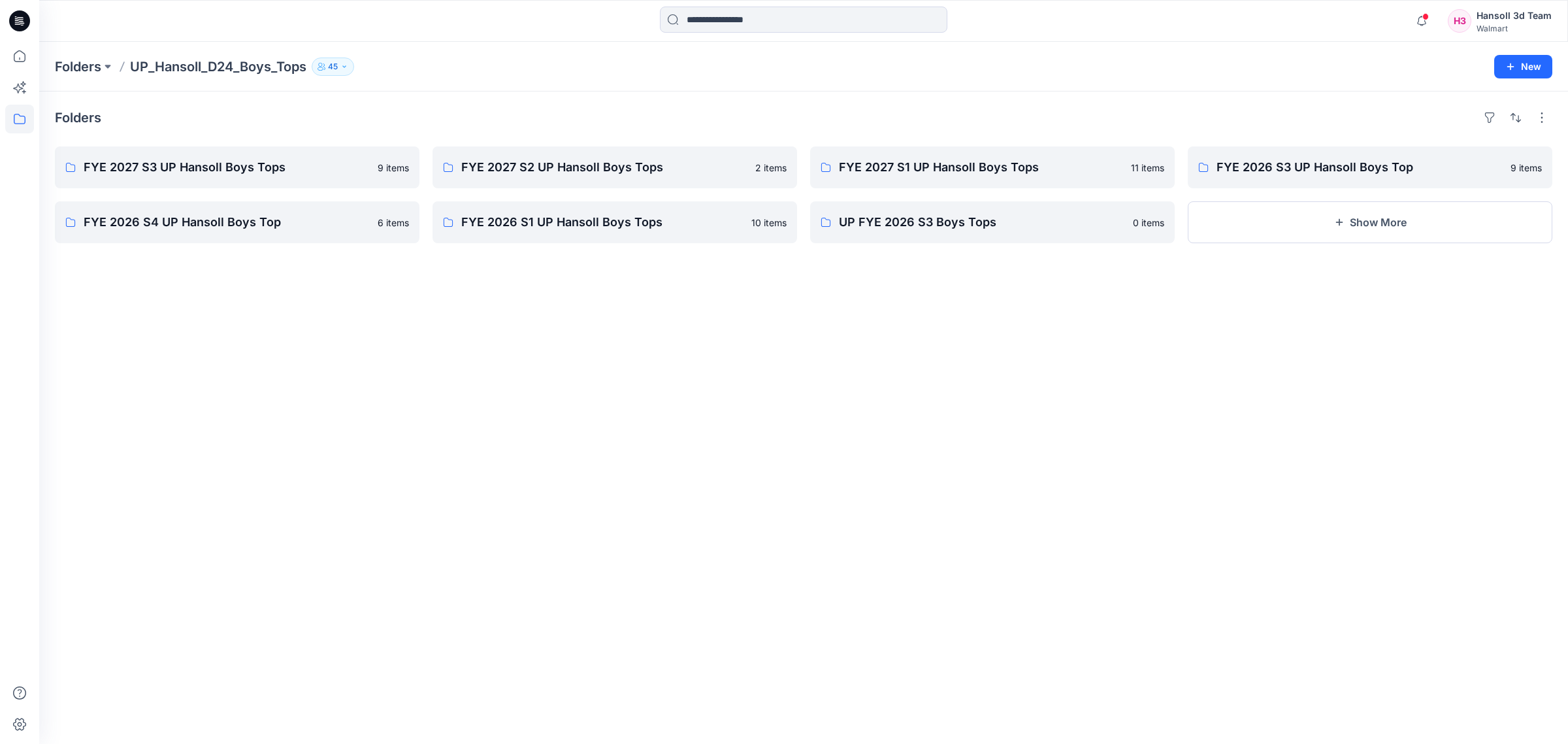
click at [349, 424] on div "Folders FYE 2027 S3 UP Hansoll Boys Tops 9 items FYE 2026 S4 UP Hansoll Boys To…" at bounding box center [804, 418] width 1529 height 652
click at [212, 175] on p "FYE 2027 S3 UP Hansoll Boys Tops" at bounding box center [235, 167] width 305 height 19
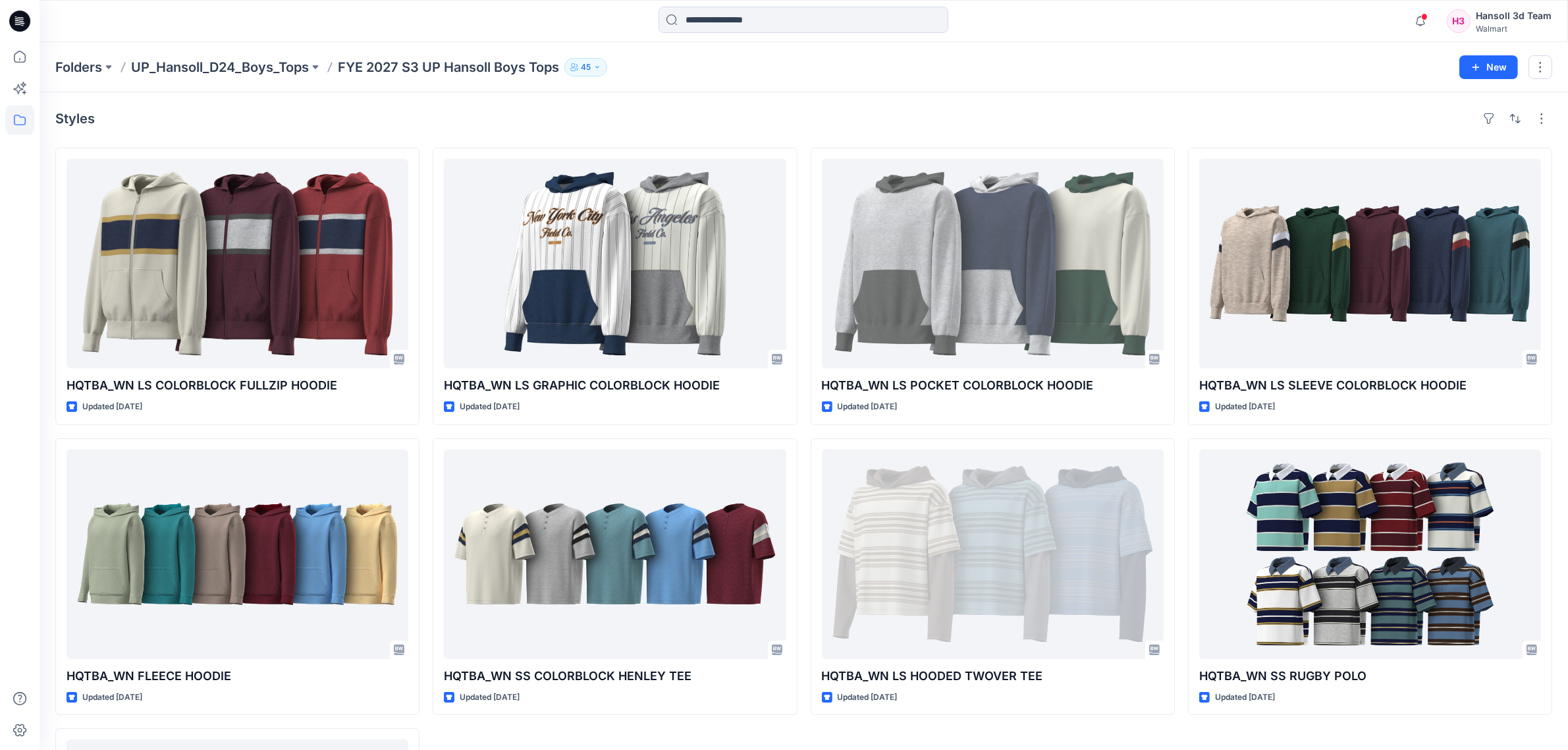
click at [419, 432] on div "HQTBA_WN LS COLORBLOCK FULLZIP HOODIE Updated [DATE] HQTBA_WN FLEECE HOODIE Upd…" at bounding box center [803, 577] width 1496 height 857
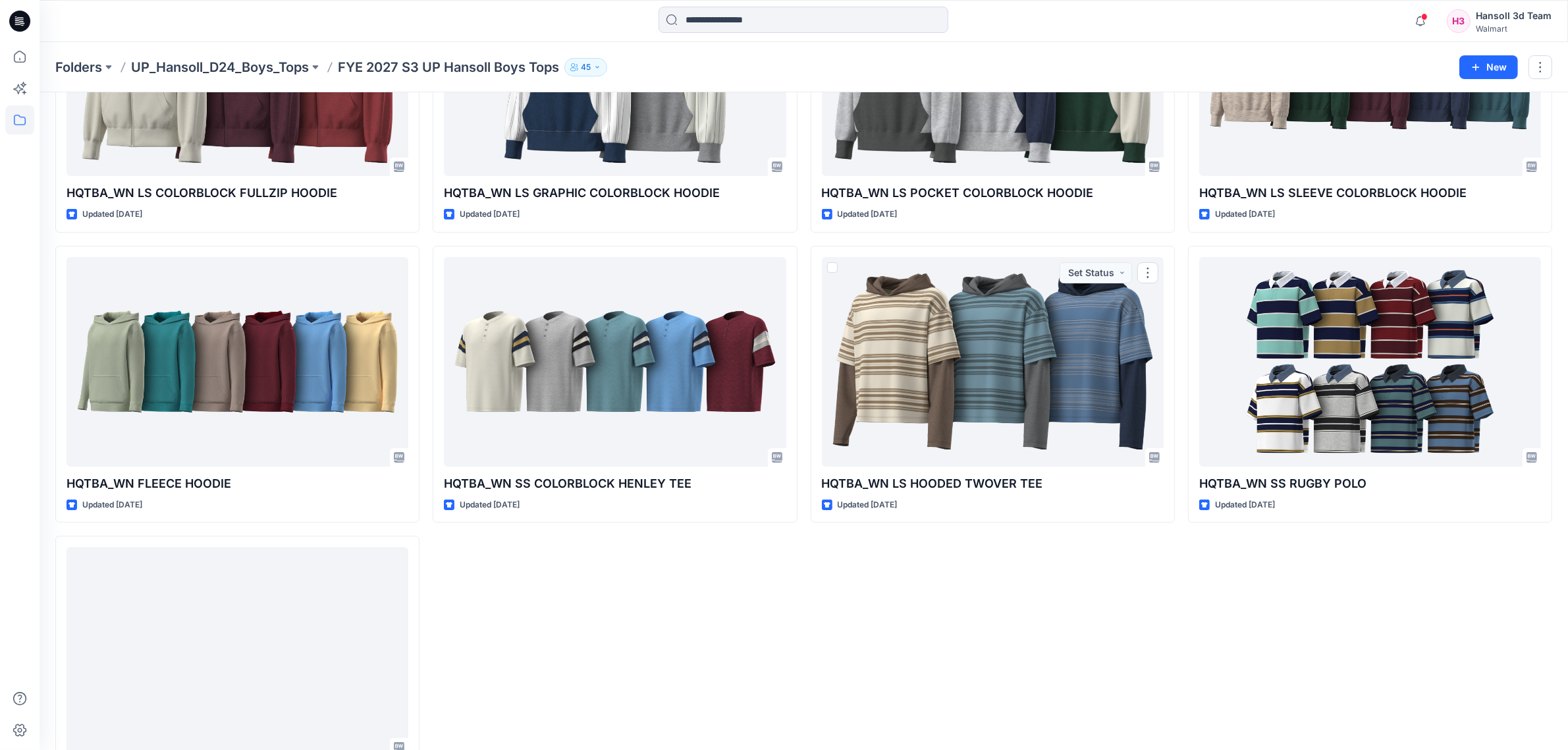
scroll to position [271, 0]
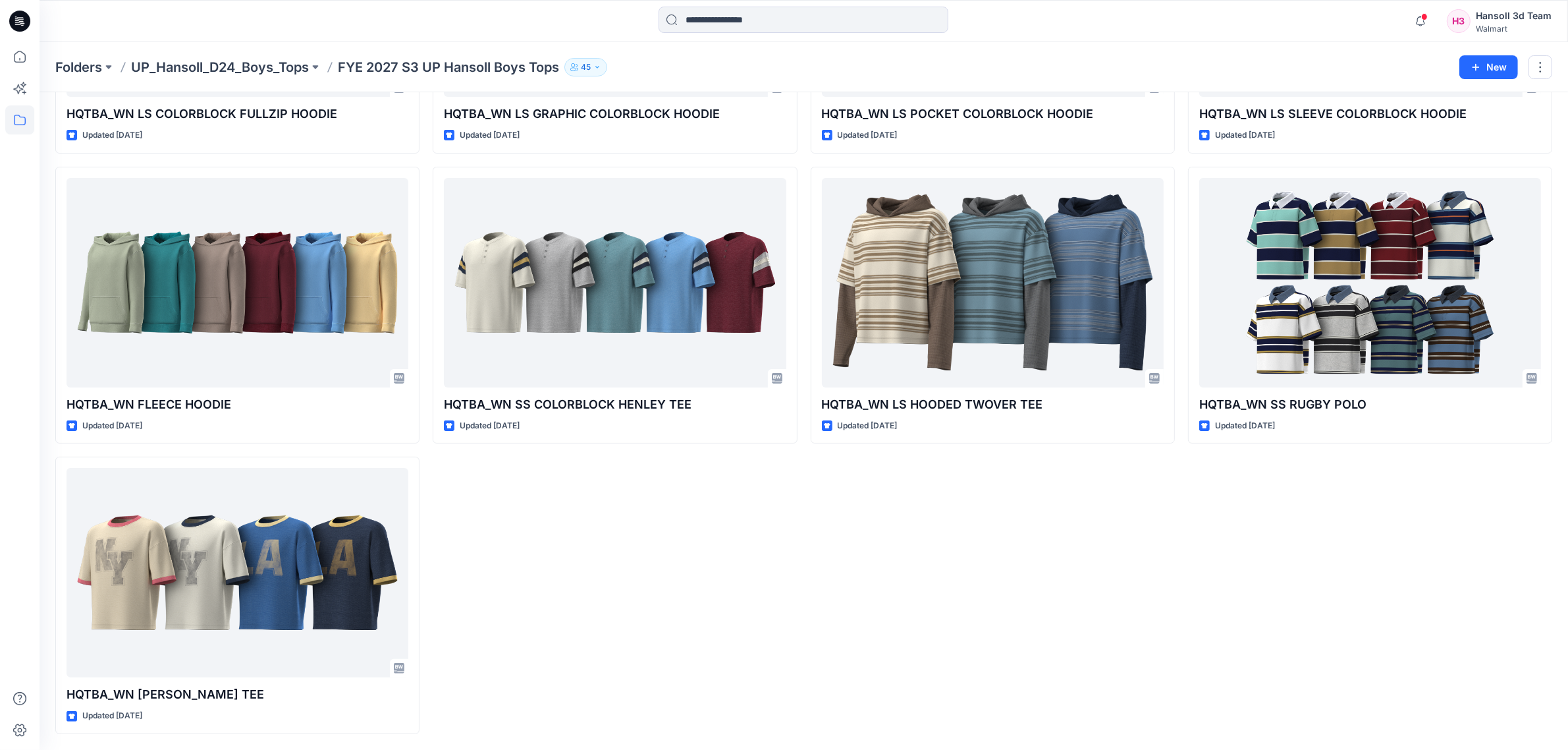
click at [817, 651] on div "HQTBA_WN LS POCKET COLORBLOCK HOODIE Updated [DATE] HQTBA_WN LS HOODED TWOVER T…" at bounding box center [993, 305] width 364 height 857
click at [959, 612] on div "HQTBA_WN LS POCKET COLORBLOCK HOODIE Updated [DATE] HQTBA_WN LS HOODED TWOVER T…" at bounding box center [993, 305] width 364 height 857
click at [645, 590] on div "HQTBA_WN LS GRAPHIC COLORBLOCK HOODIE Updated [DATE] HQTBA_WN SS COLORBLOCK HEN…" at bounding box center [614, 305] width 364 height 857
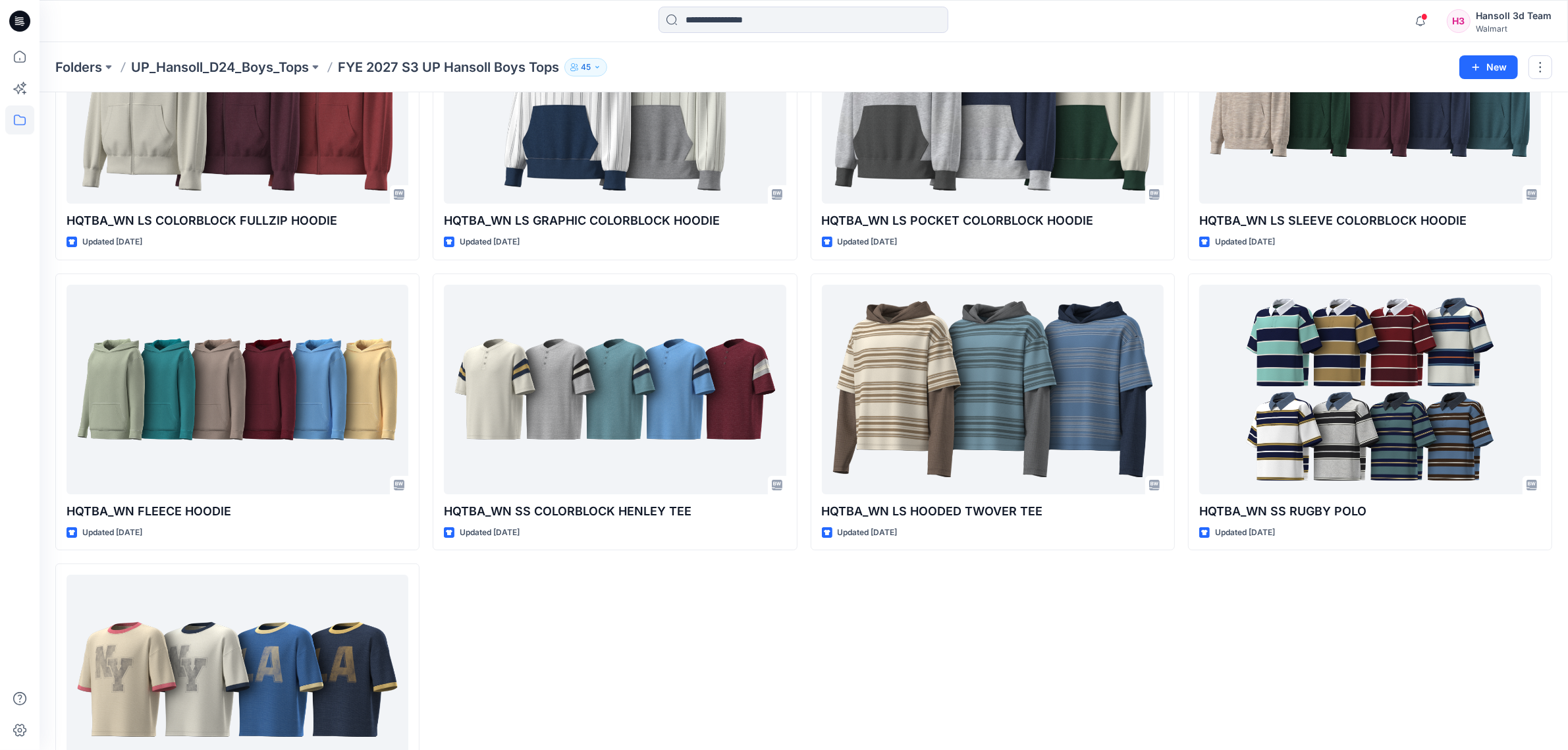
scroll to position [24, 0]
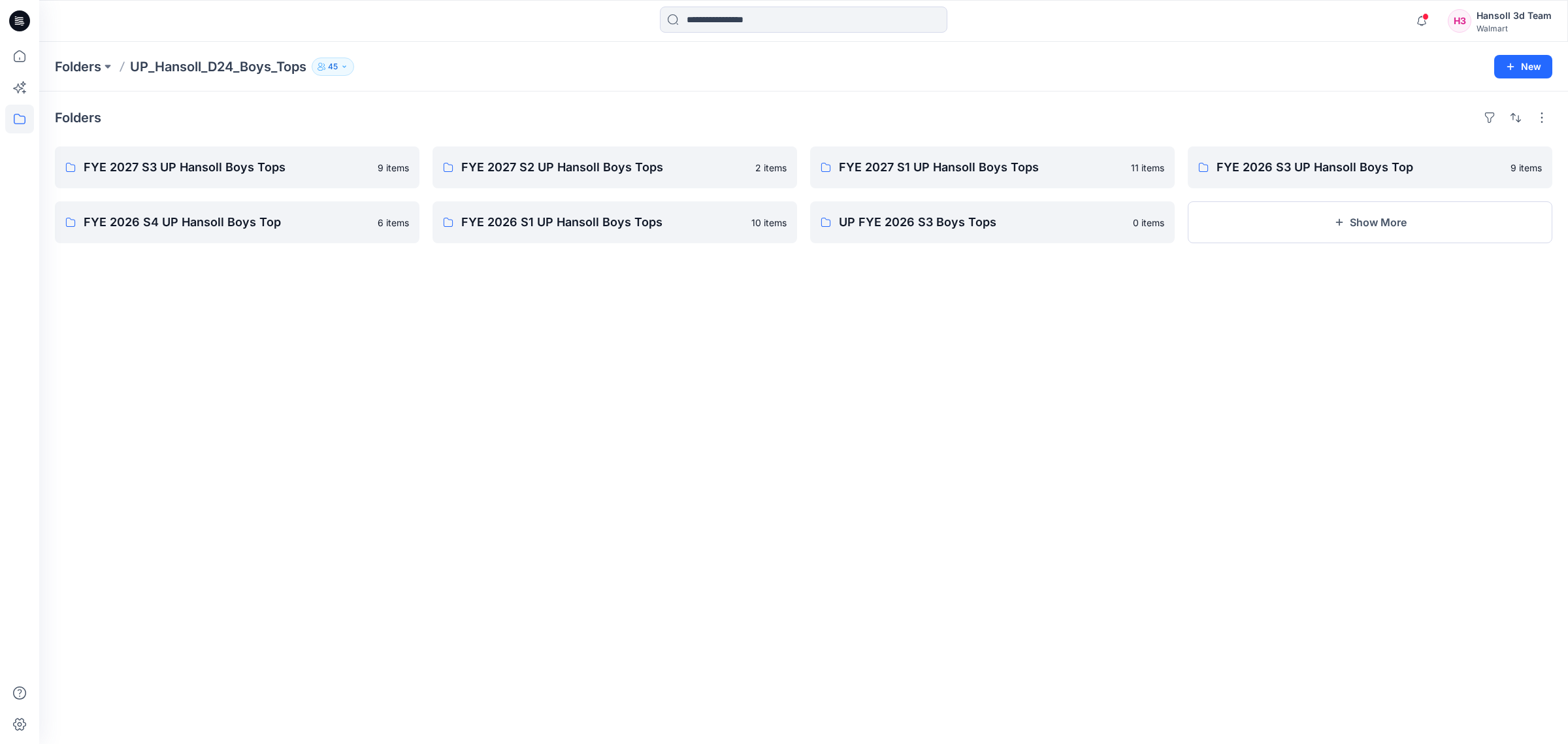
click at [639, 444] on div "Folders FYE 2027 S3 UP Hansoll Boys Tops 9 items FYE 2026 S4 UP Hansoll Boys To…" at bounding box center [804, 418] width 1529 height 652
click at [70, 66] on p "Folders" at bounding box center [78, 67] width 47 height 19
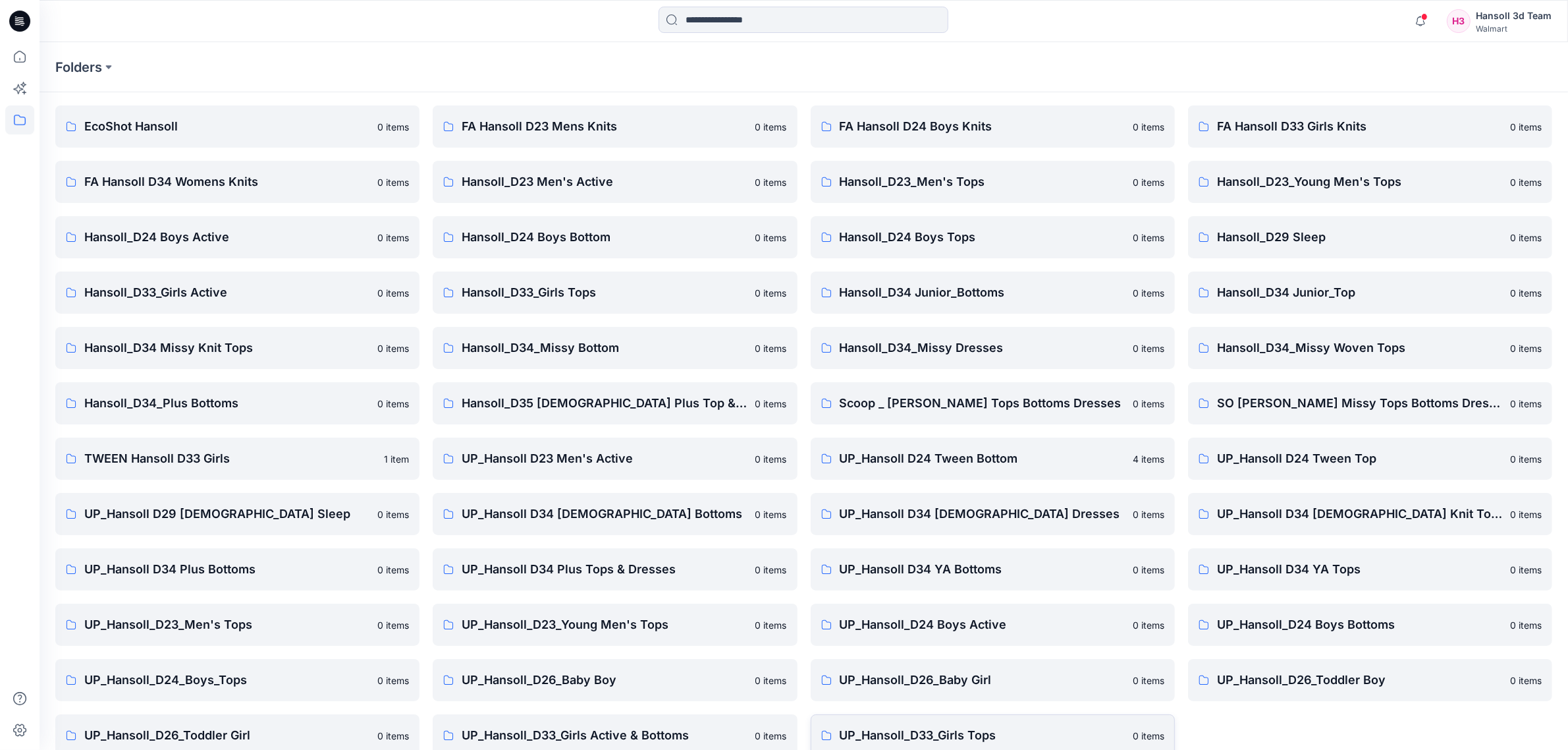
scroll to position [60, 0]
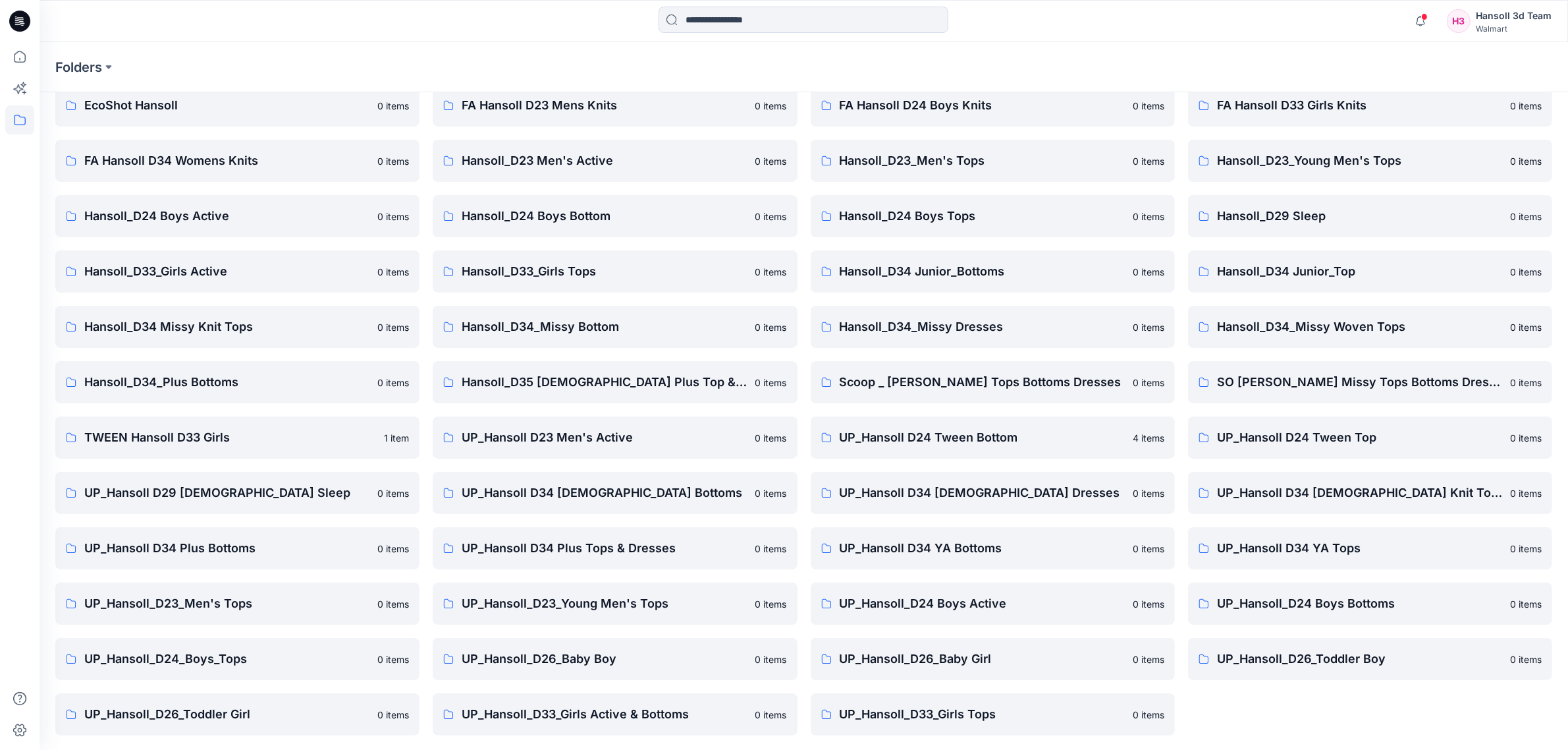
click at [1329, 729] on div "FA Hansoll D33 Girls Knits 0 items Hansoll_D23_Young Men's Tops 0 items Hansoll…" at bounding box center [1369, 409] width 364 height 651
click at [283, 667] on link "UP_Hansoll_D24_Boys_Tops 0 items" at bounding box center [237, 659] width 364 height 42
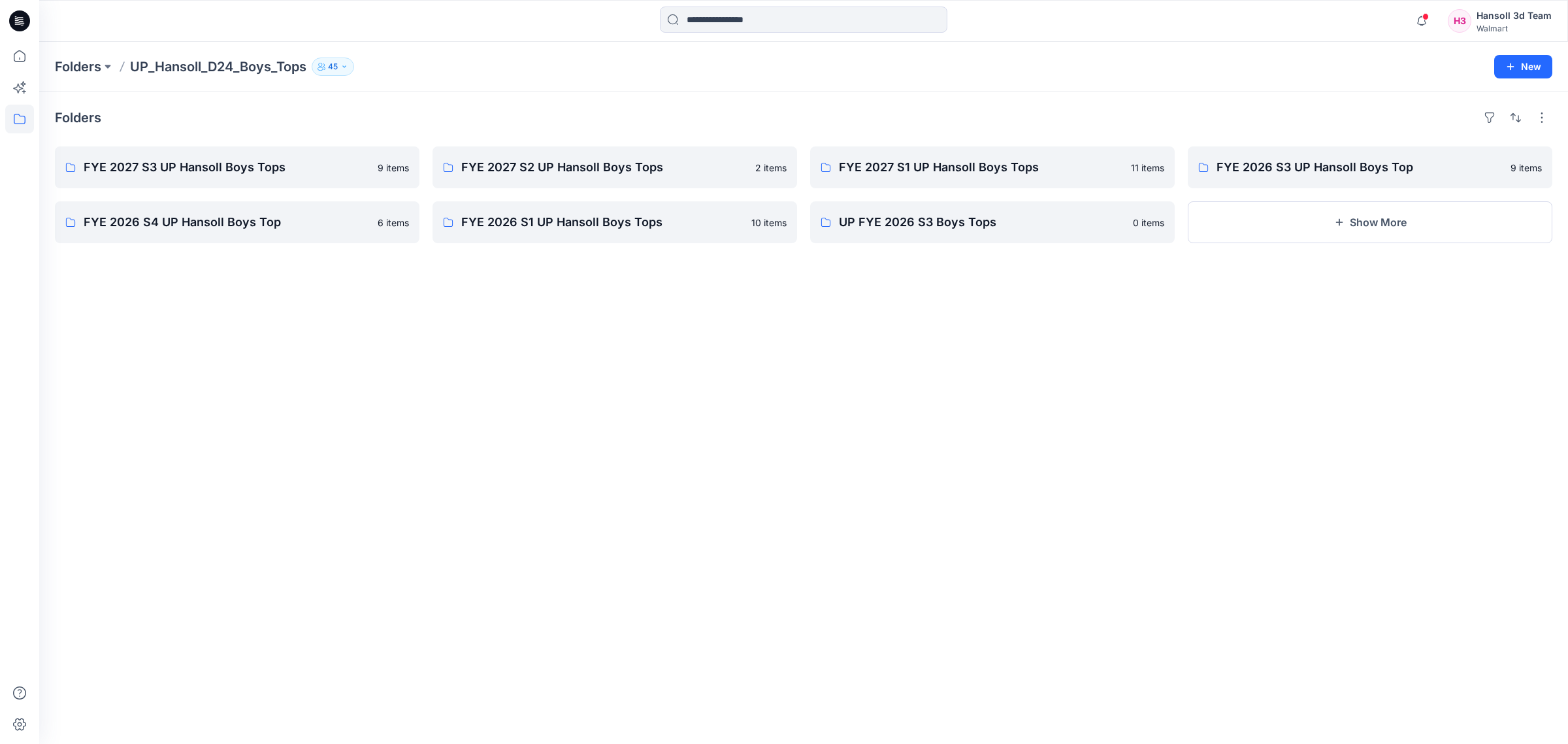
click at [1266, 354] on div "Folders FYE 2027 S3 UP Hansoll Boys Tops 9 items FYE 2026 S4 UP Hansoll Boys To…" at bounding box center [804, 418] width 1529 height 652
click at [599, 435] on div "Folders FYE 2027 S3 UP Hansoll Boys Tops 9 items FYE 2026 S4 UP Hansoll Boys To…" at bounding box center [804, 418] width 1529 height 652
click at [1246, 166] on p "FYE 2026 S3 UP Hansoll Boys Top" at bounding box center [1369, 167] width 305 height 19
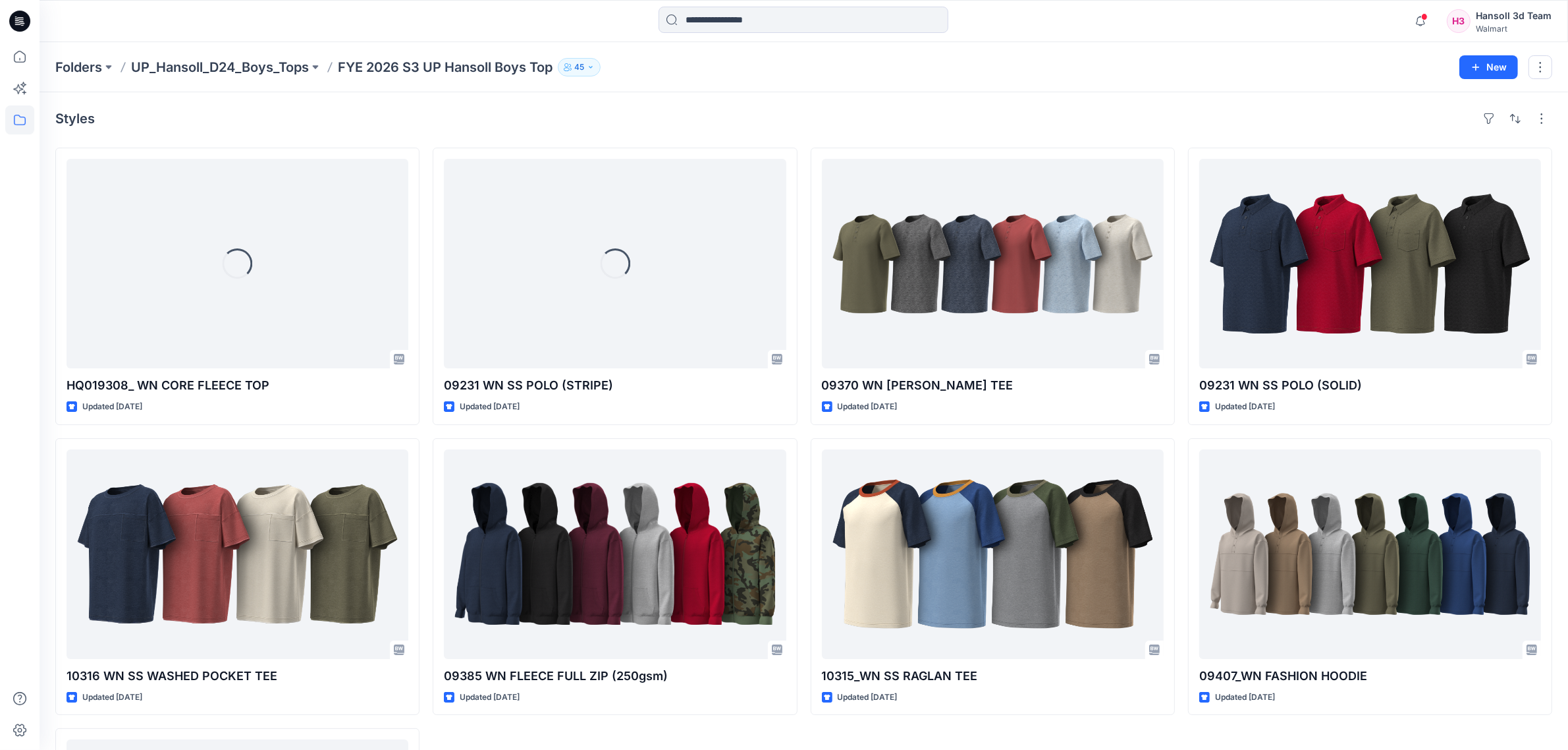
click at [801, 437] on div "Loading... HQ019308_ WN CORE FLEECE TOP Updated [DATE] 10316 WN SS WASHED POCKE…" at bounding box center [803, 577] width 1496 height 857
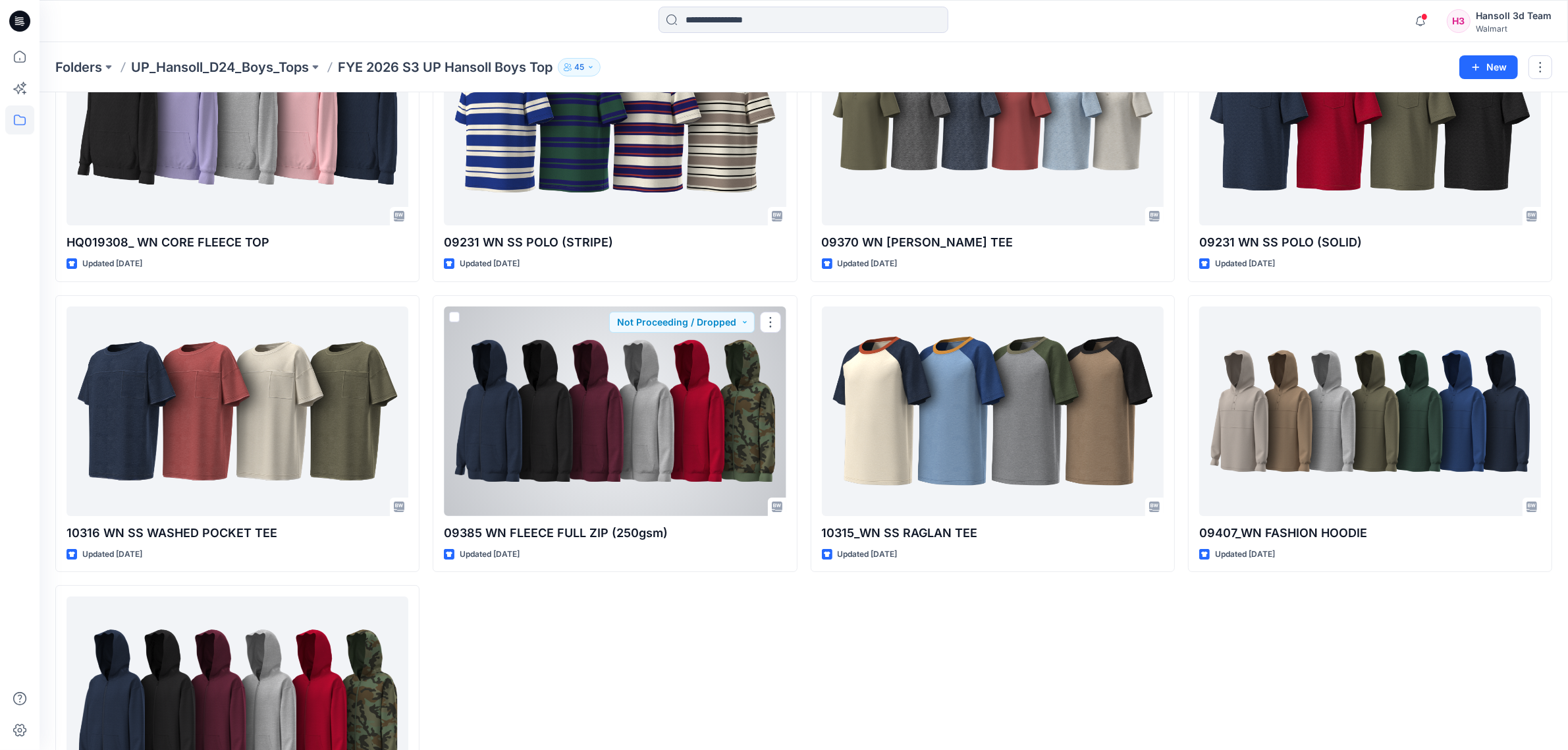
scroll to position [271, 0]
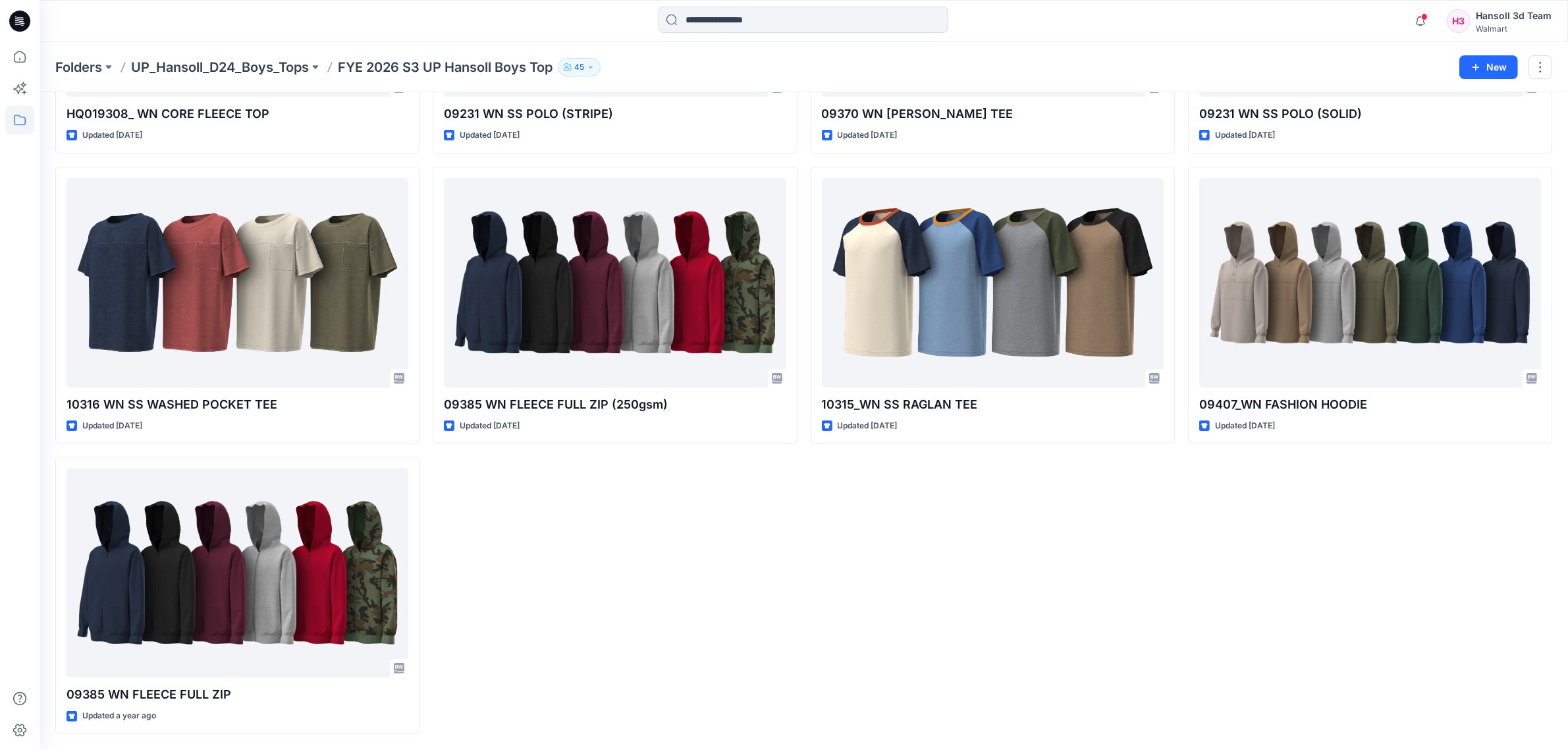
click at [960, 603] on div "09370 WN [PERSON_NAME] TEE Updated [DATE] 10315_WN SS [PERSON_NAME] Updated [DA…" at bounding box center [993, 305] width 364 height 857
click at [700, 610] on div "09231 WN SS POLO (STRIPE) Updated [DATE] 09385 WN FLEECE FULL ZIP (250gsm) Upda…" at bounding box center [614, 305] width 364 height 857
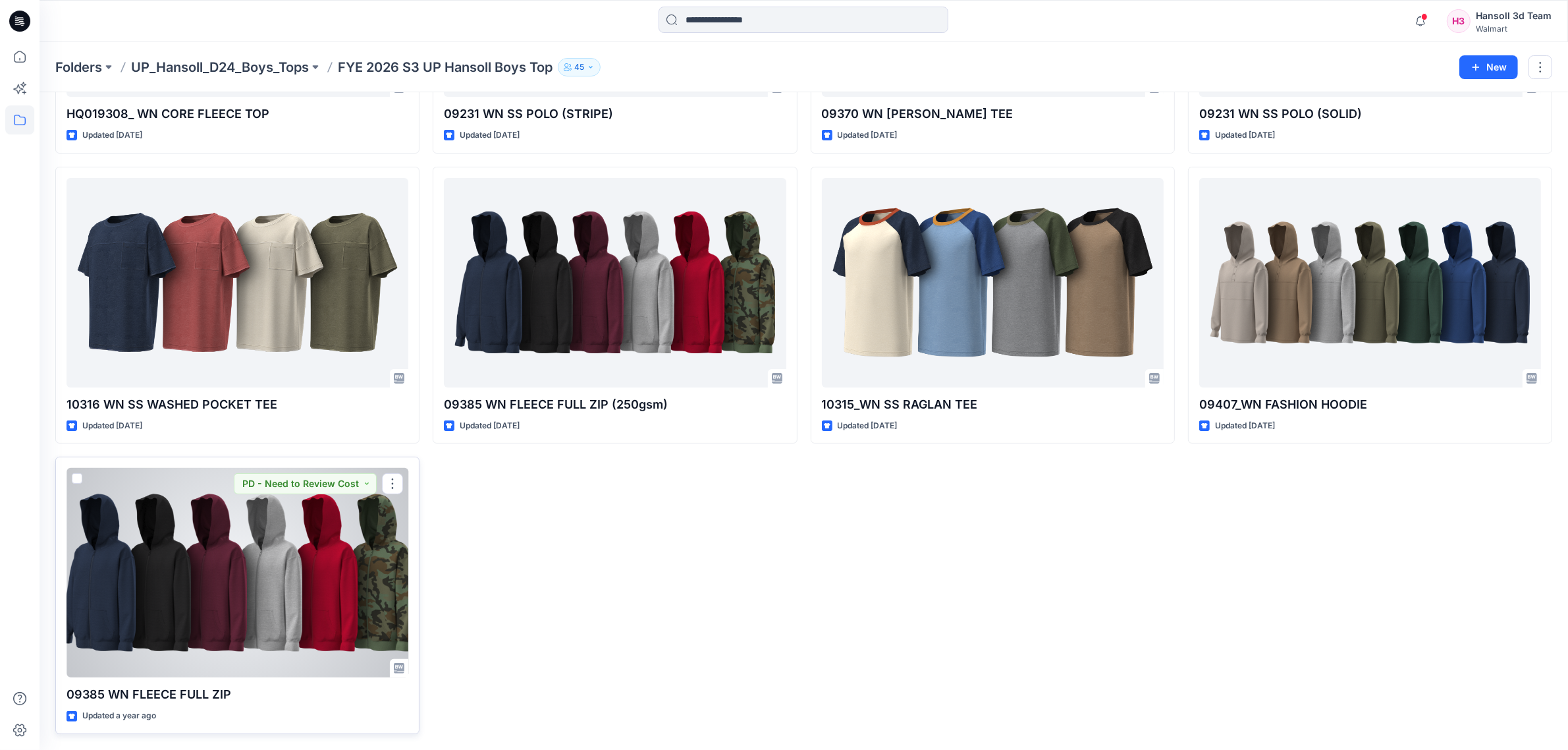
click at [301, 651] on div at bounding box center [237, 572] width 342 height 209
